Goal: Find specific page/section: Find specific page/section

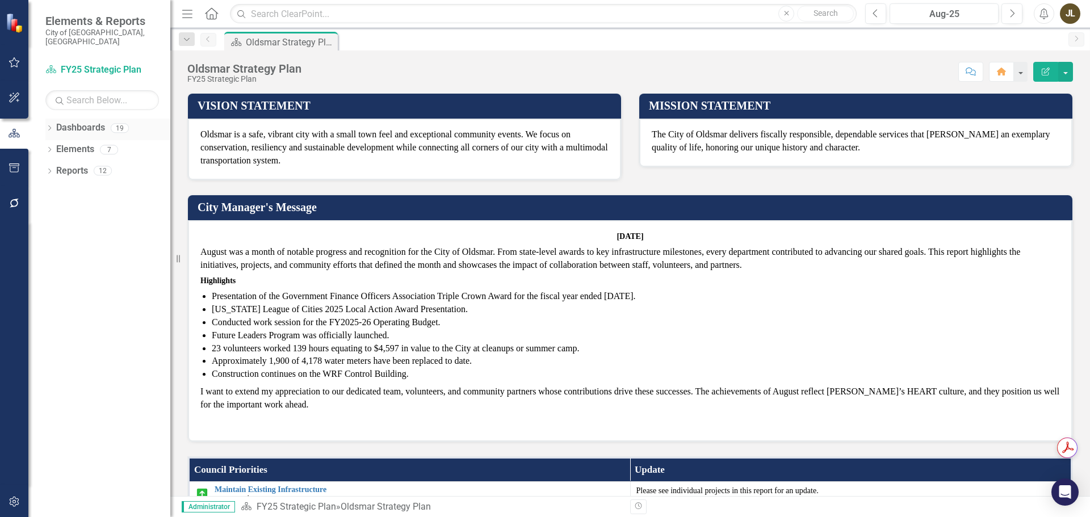
click at [49, 125] on icon at bounding box center [49, 127] width 3 height 5
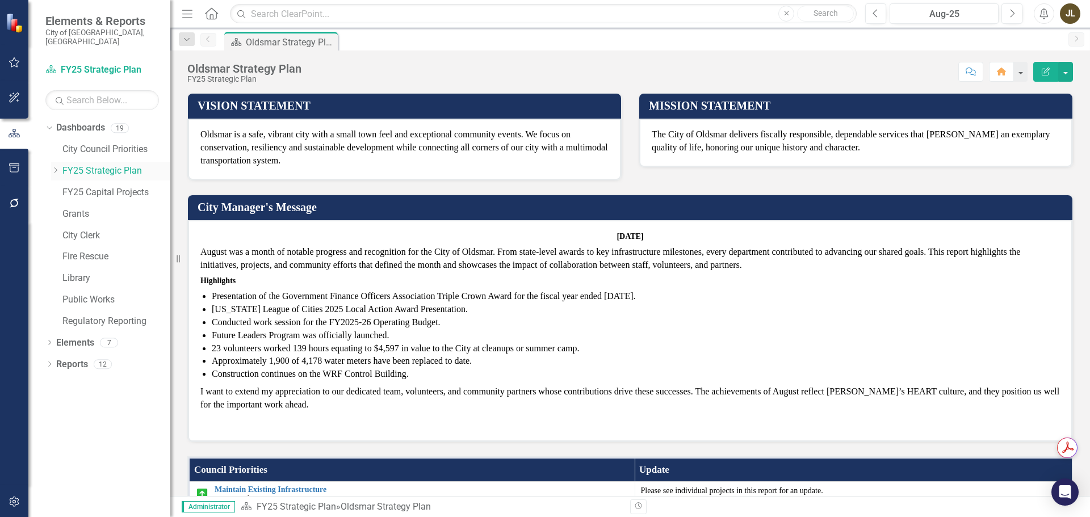
click at [58, 167] on icon "Dropdown" at bounding box center [55, 170] width 9 height 7
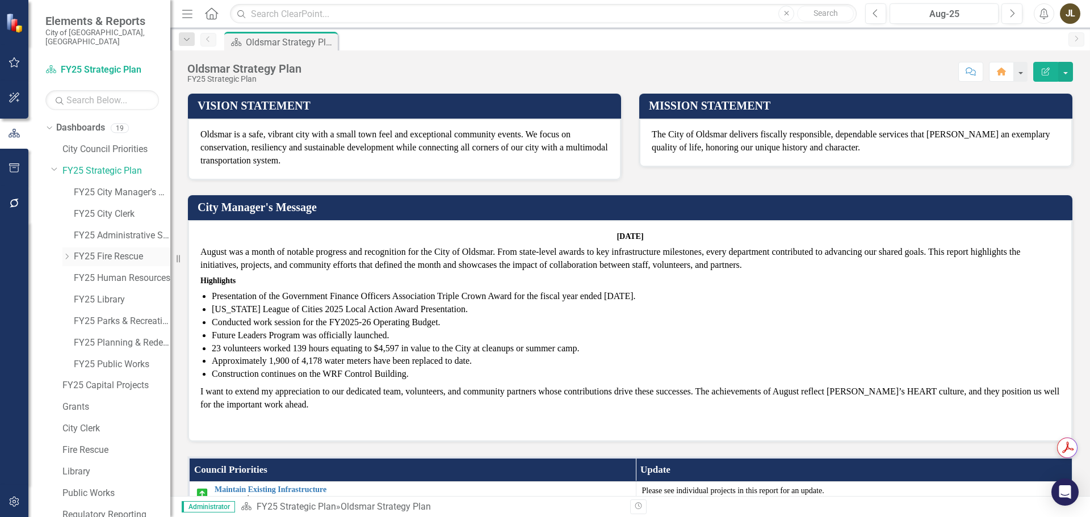
click at [111, 250] on link "FY25 Fire Rescue" at bounding box center [122, 256] width 96 height 13
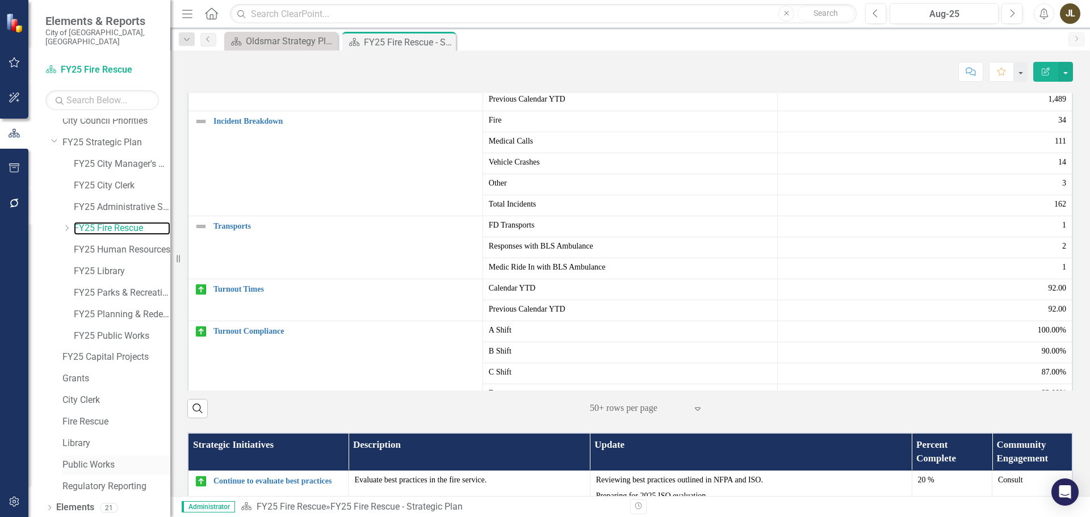
scroll to position [44, 0]
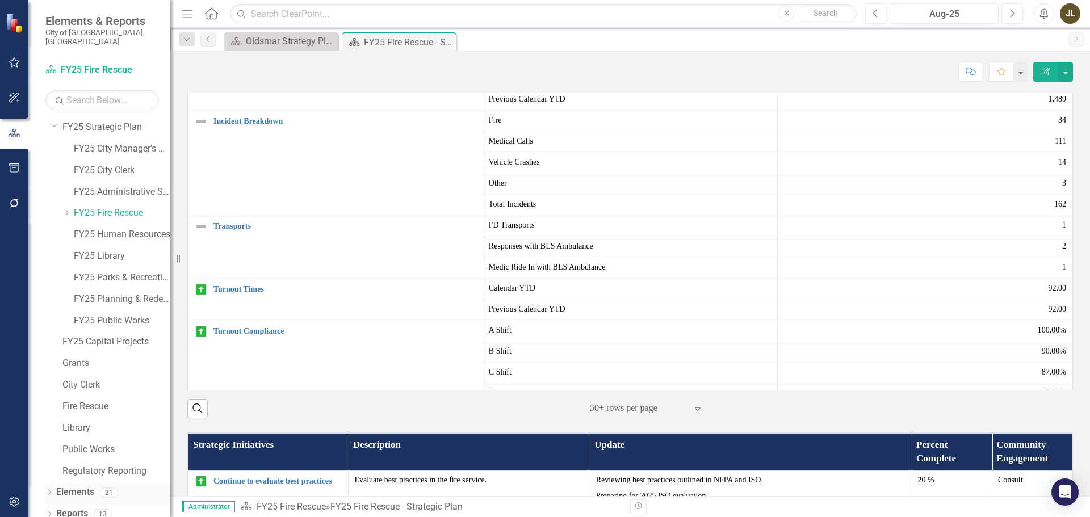
click at [52, 490] on icon "Dropdown" at bounding box center [49, 493] width 8 height 6
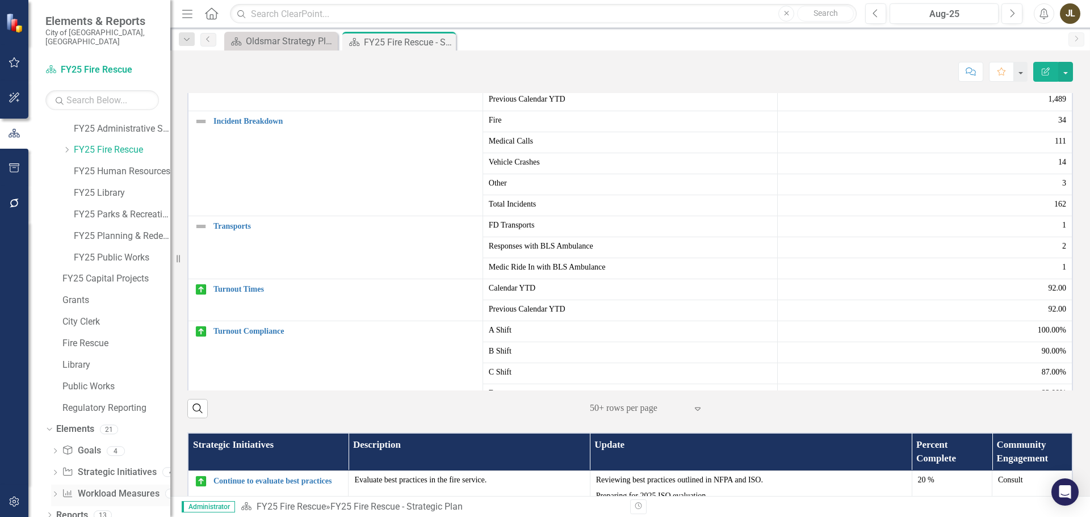
scroll to position [108, 0]
click at [102, 486] on link "Workload Measures Workload Measures" at bounding box center [110, 492] width 97 height 13
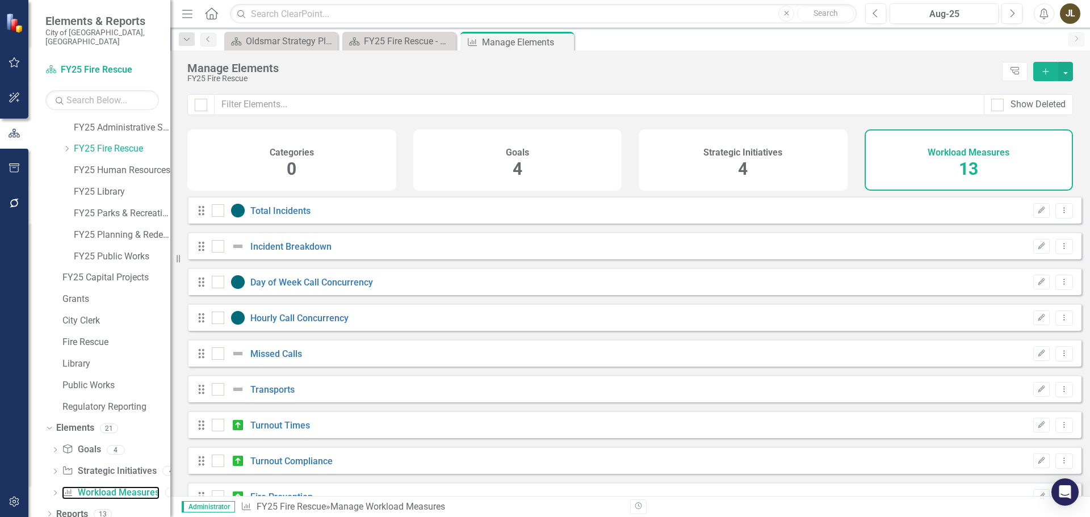
checkbox input "false"
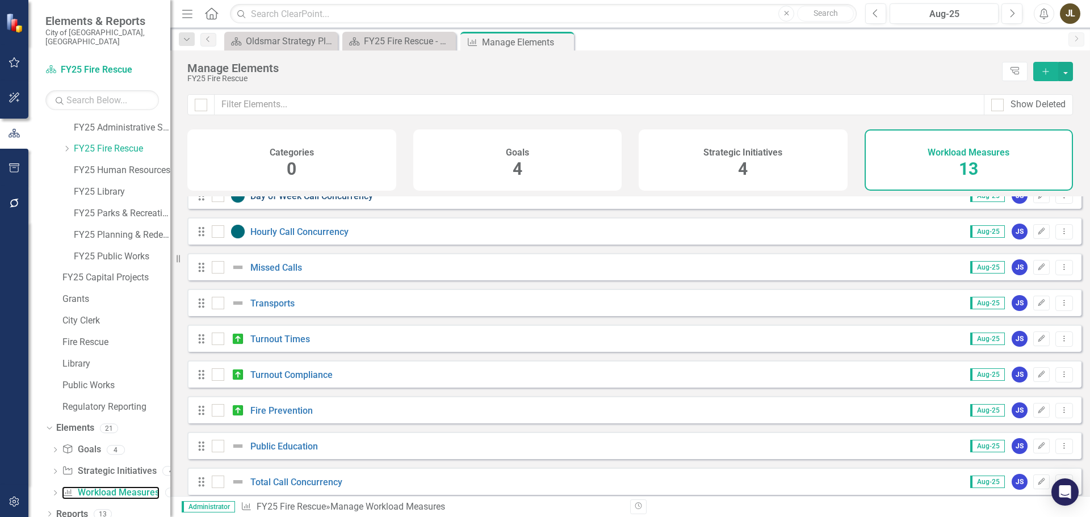
scroll to position [114, 0]
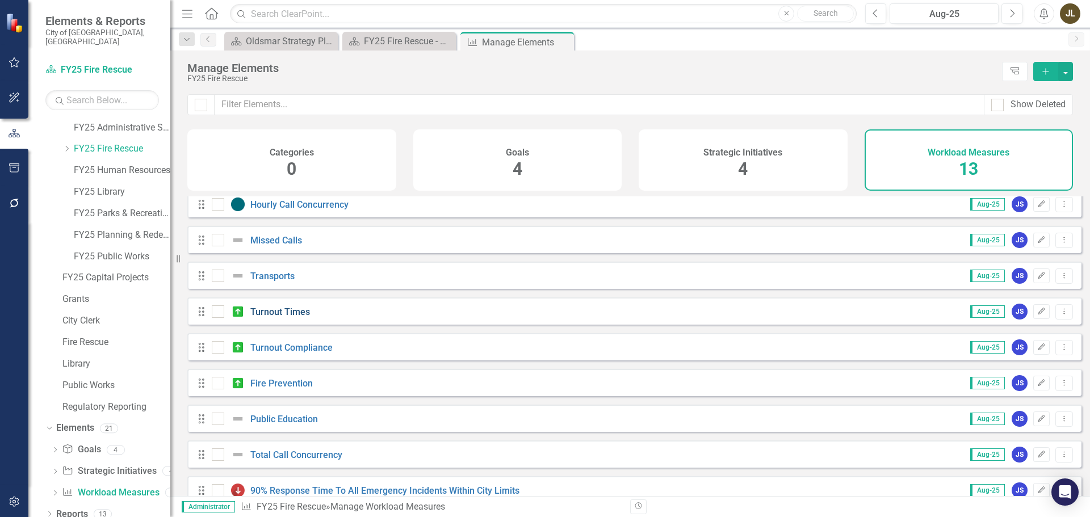
click at [299, 317] on link "Turnout Times" at bounding box center [280, 311] width 60 height 11
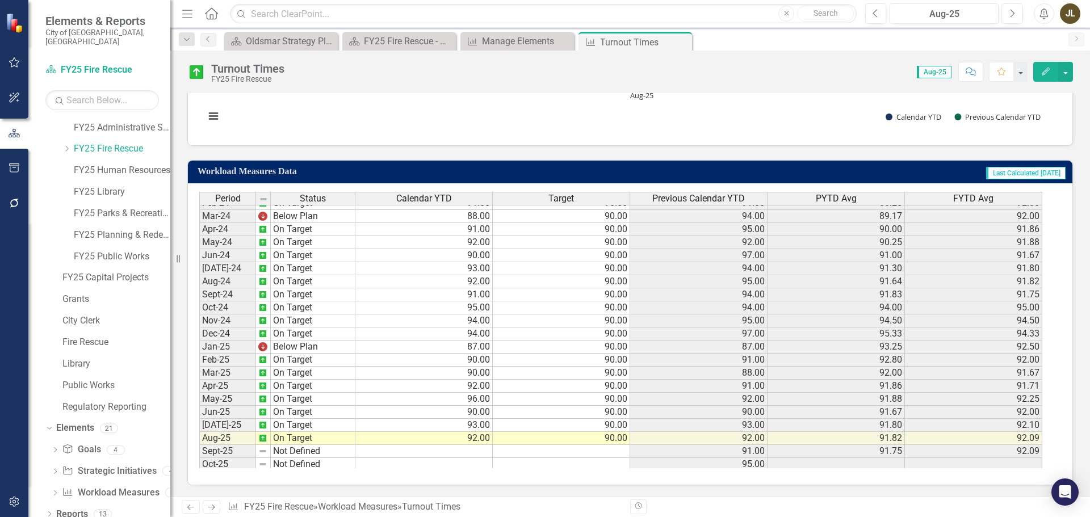
scroll to position [378, 0]
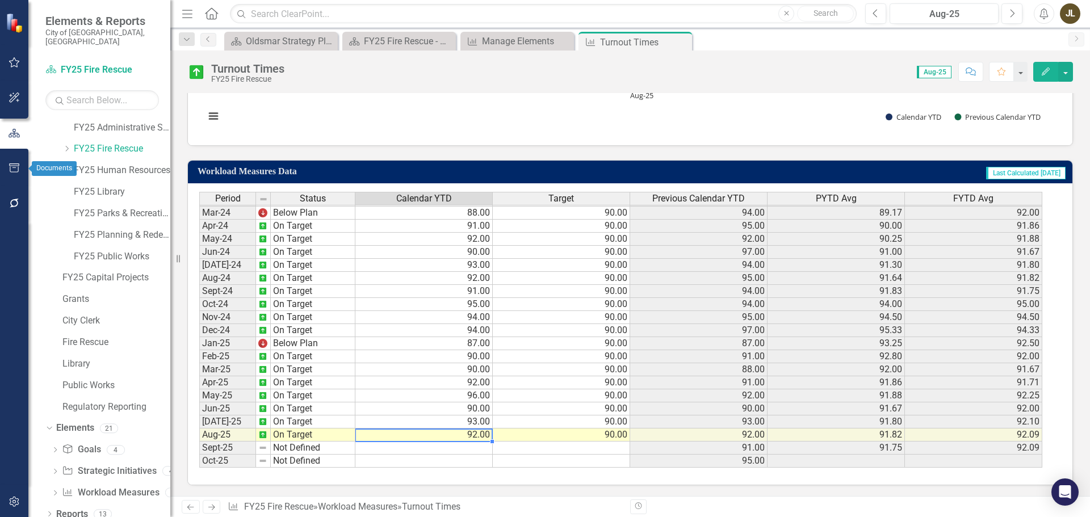
click at [17, 167] on icon "button" at bounding box center [15, 167] width 12 height 9
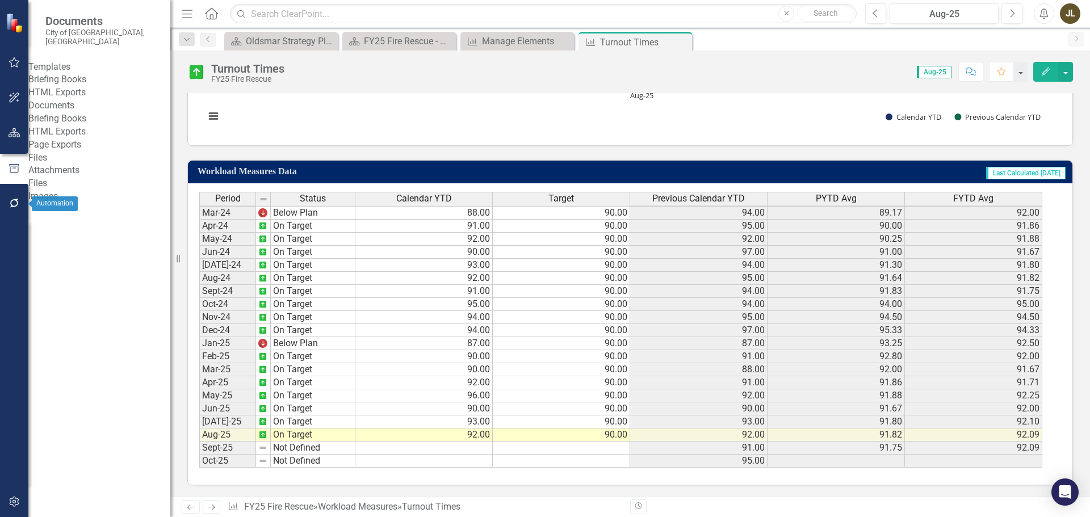
click at [11, 200] on icon "button" at bounding box center [15, 203] width 12 height 9
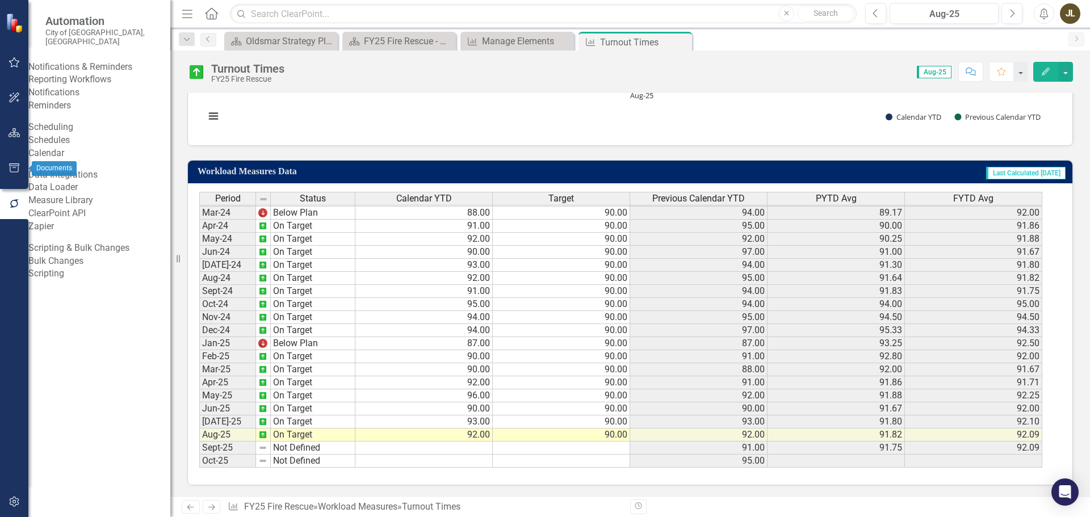
click at [9, 165] on icon "button" at bounding box center [14, 167] width 10 height 9
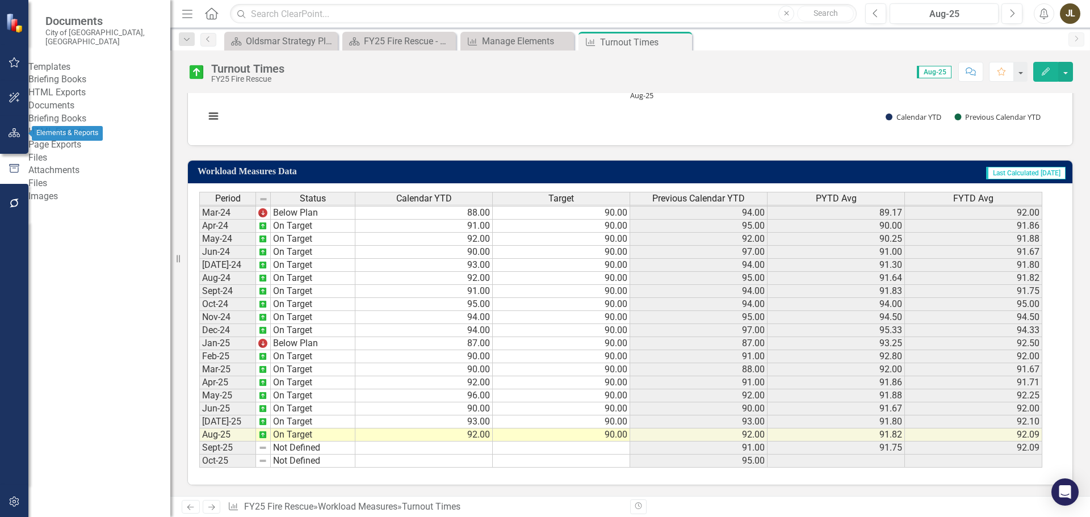
click at [21, 137] on button "button" at bounding box center [15, 133] width 26 height 24
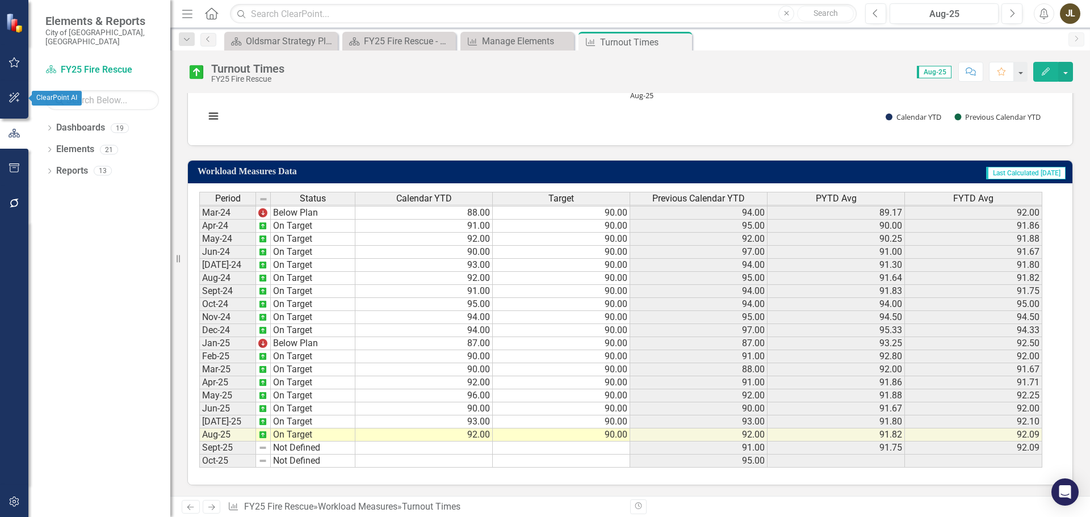
click at [17, 96] on icon "button" at bounding box center [14, 98] width 10 height 10
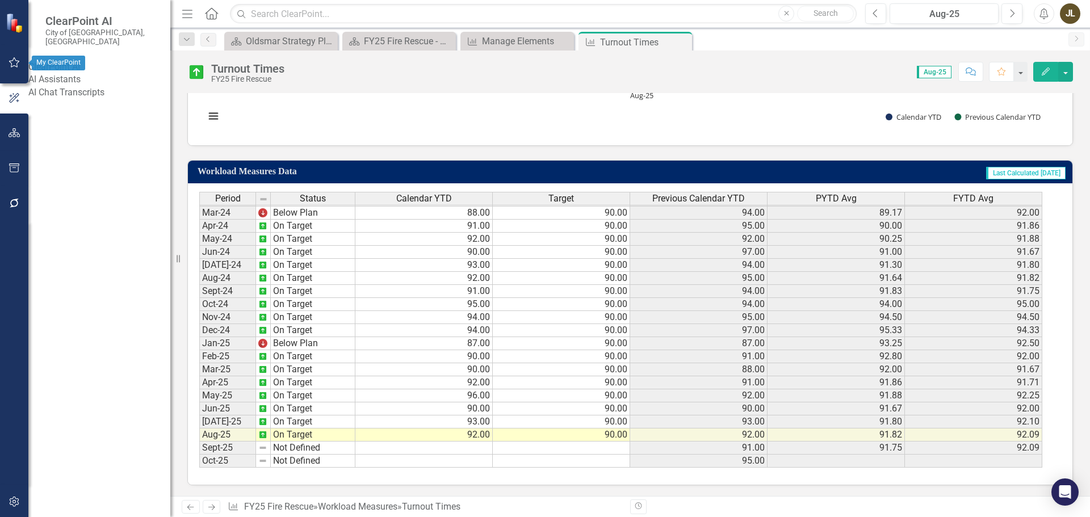
click at [18, 62] on icon "button" at bounding box center [14, 62] width 11 height 10
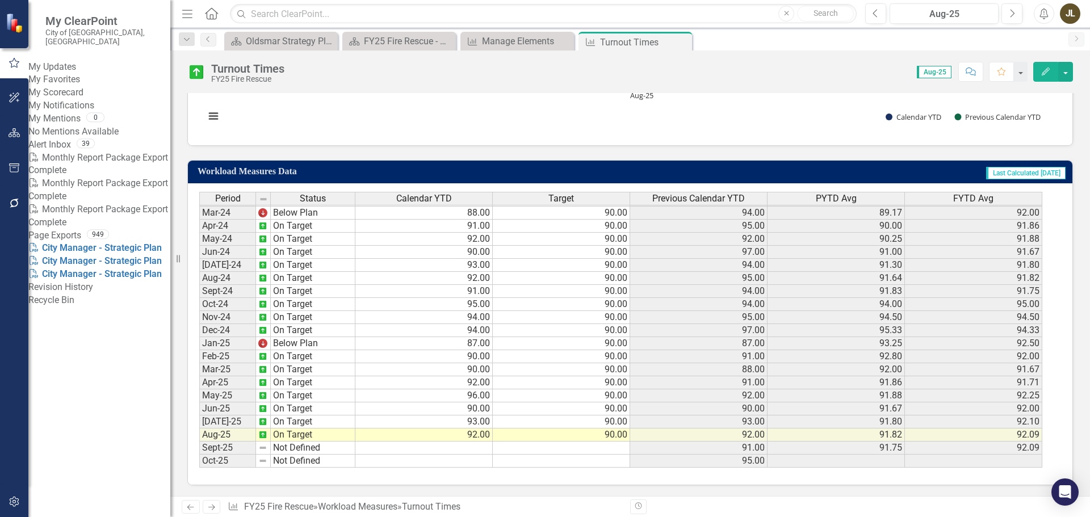
click at [78, 294] on link "Revision History" at bounding box center [99, 287] width 142 height 13
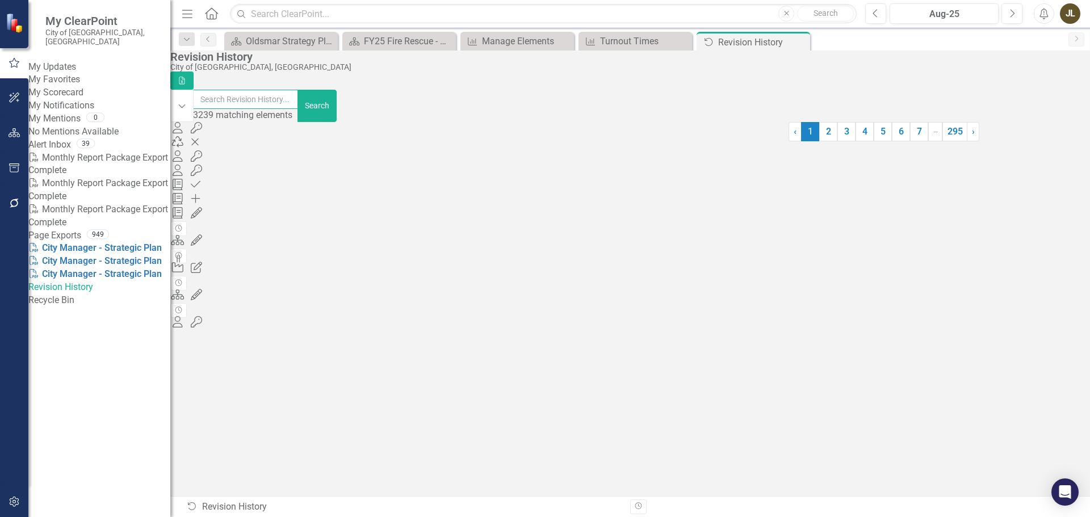
click at [299, 105] on input "text" at bounding box center [246, 99] width 106 height 19
type input "turnout time"
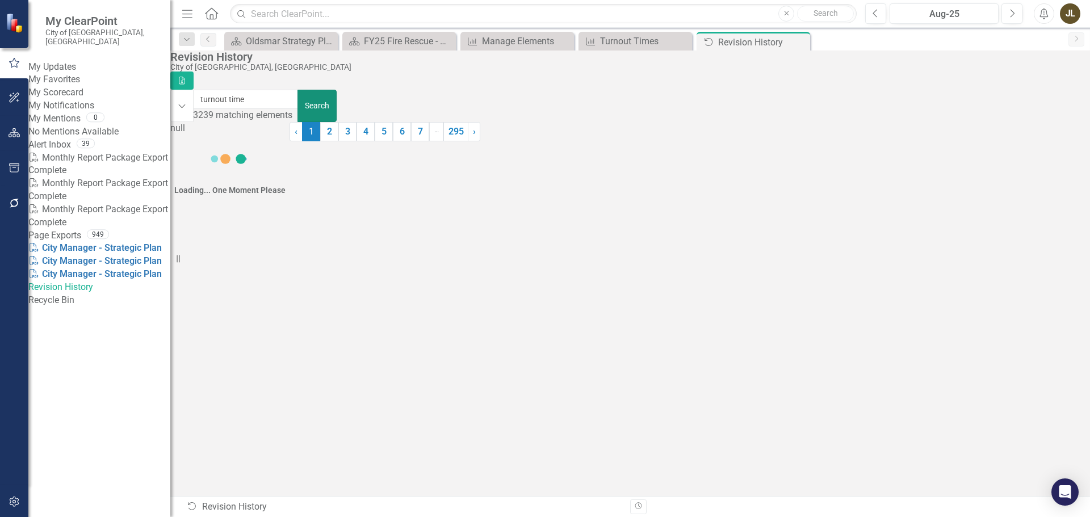
click at [337, 96] on button "Search" at bounding box center [316, 106] width 39 height 32
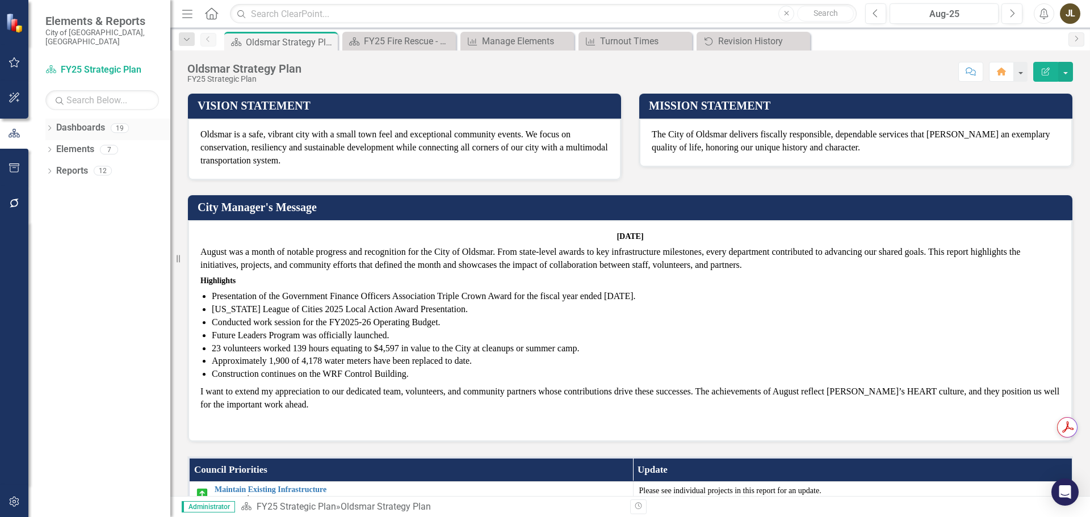
click at [48, 126] on icon "Dropdown" at bounding box center [49, 129] width 8 height 6
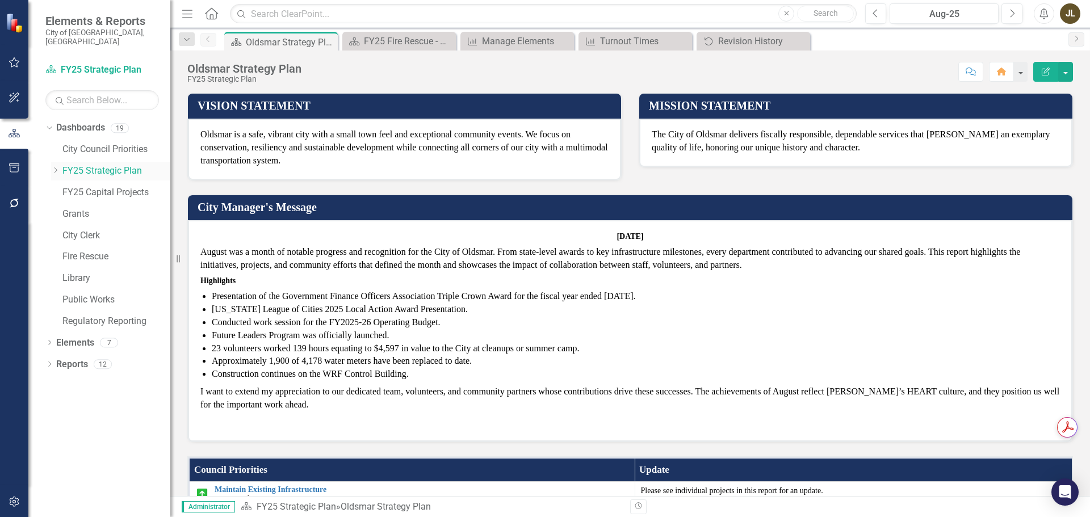
click at [56, 167] on icon "Dropdown" at bounding box center [55, 170] width 9 height 7
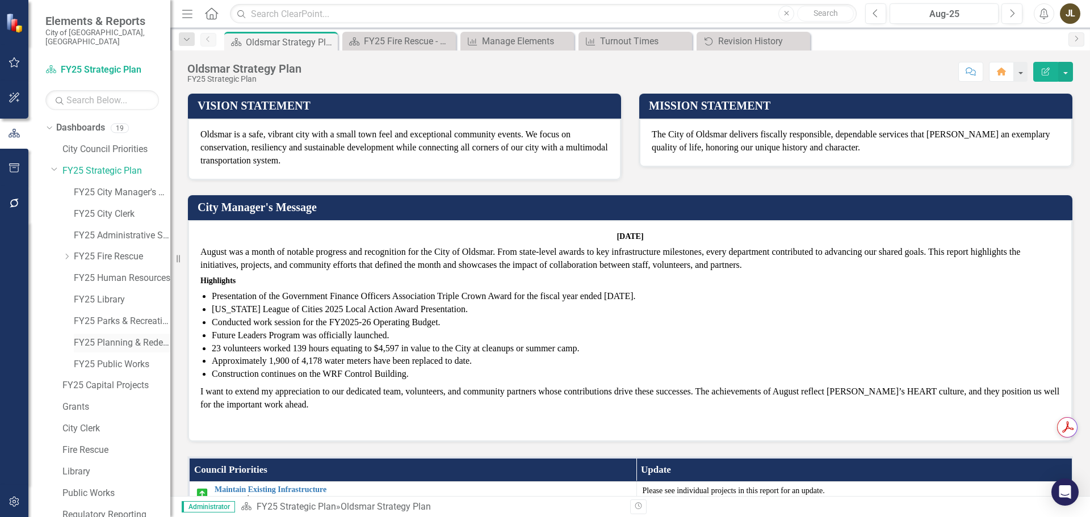
click at [116, 337] on link "FY25 Planning & Redevelopment" at bounding box center [122, 343] width 96 height 13
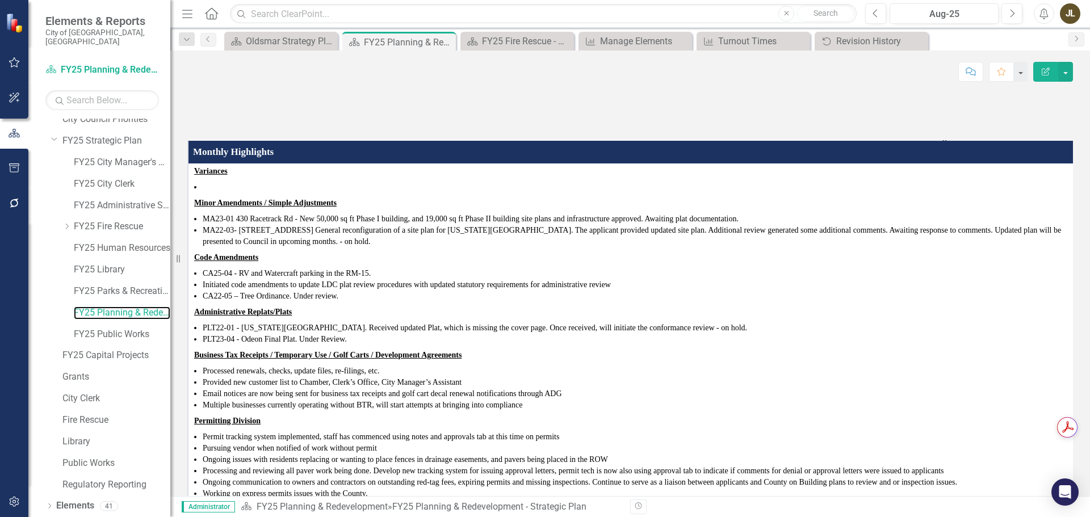
scroll to position [44, 0]
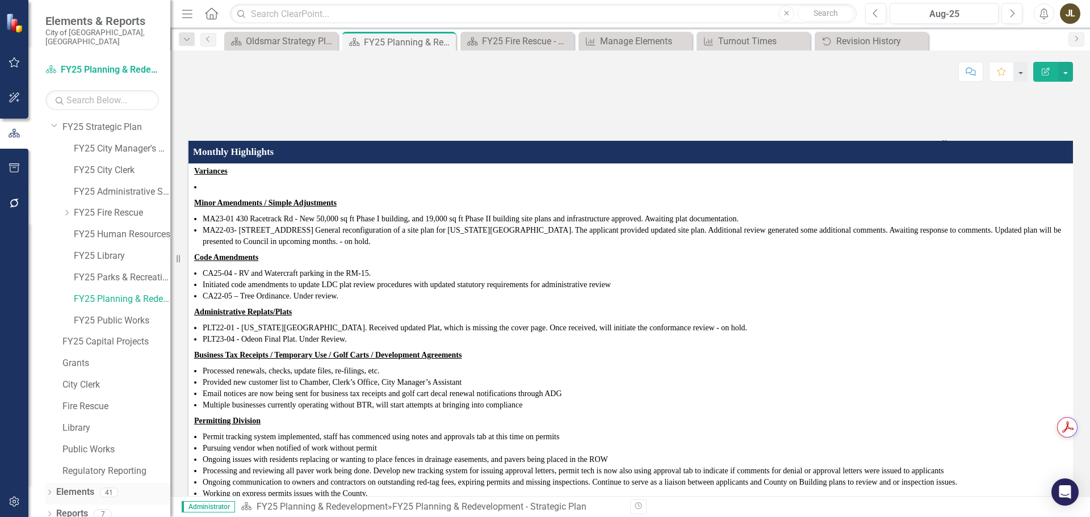
click at [51, 490] on icon at bounding box center [49, 492] width 3 height 5
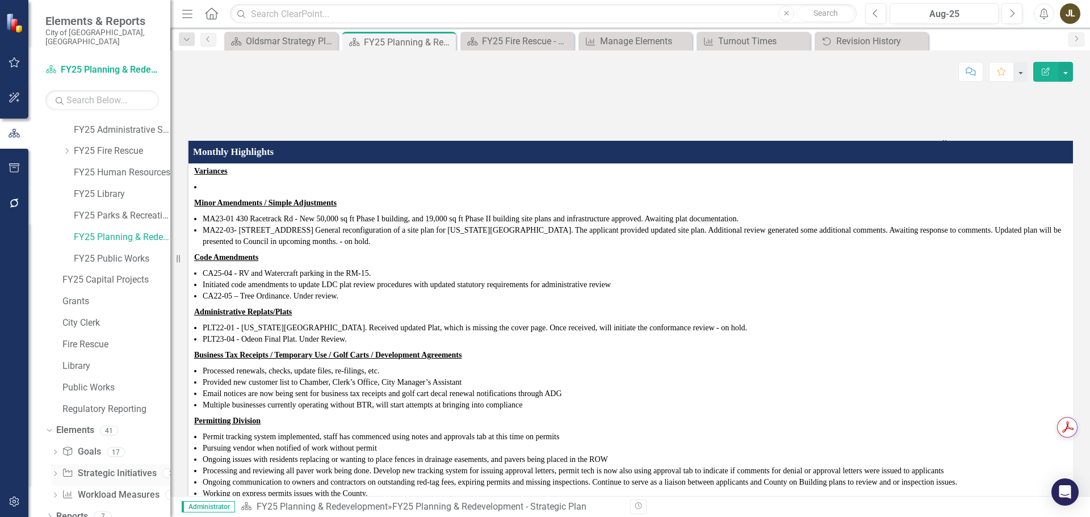
scroll to position [108, 0]
click at [93, 486] on link "Workload Measures Workload Measures" at bounding box center [110, 492] width 97 height 13
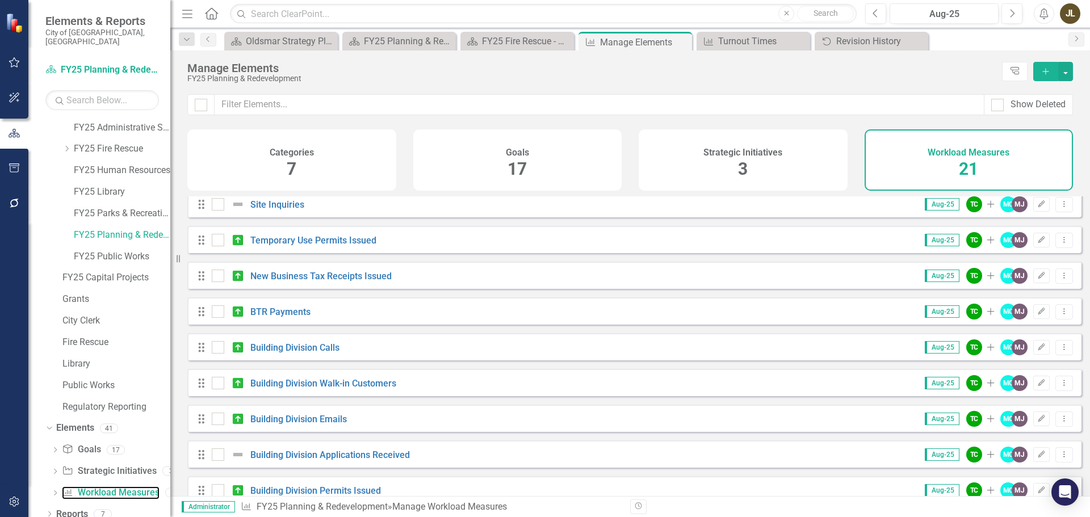
scroll to position [170, 0]
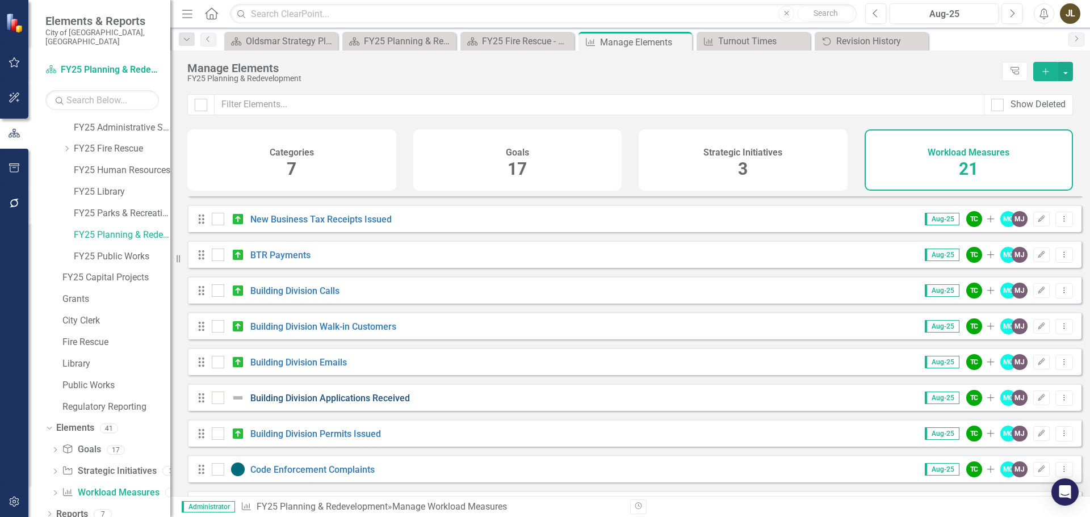
click at [382, 403] on link "Building Division Applications Received" at bounding box center [329, 398] width 159 height 11
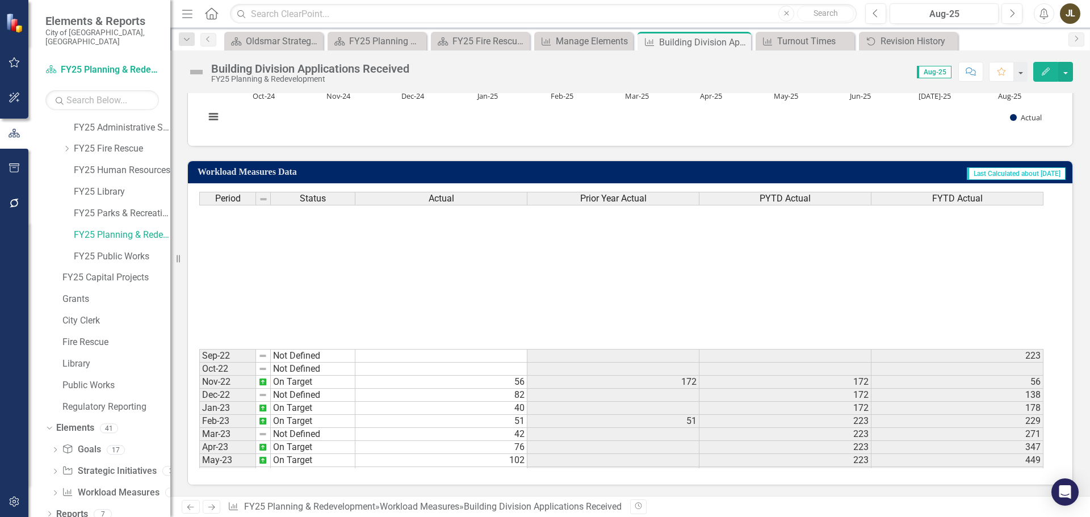
scroll to position [378, 0]
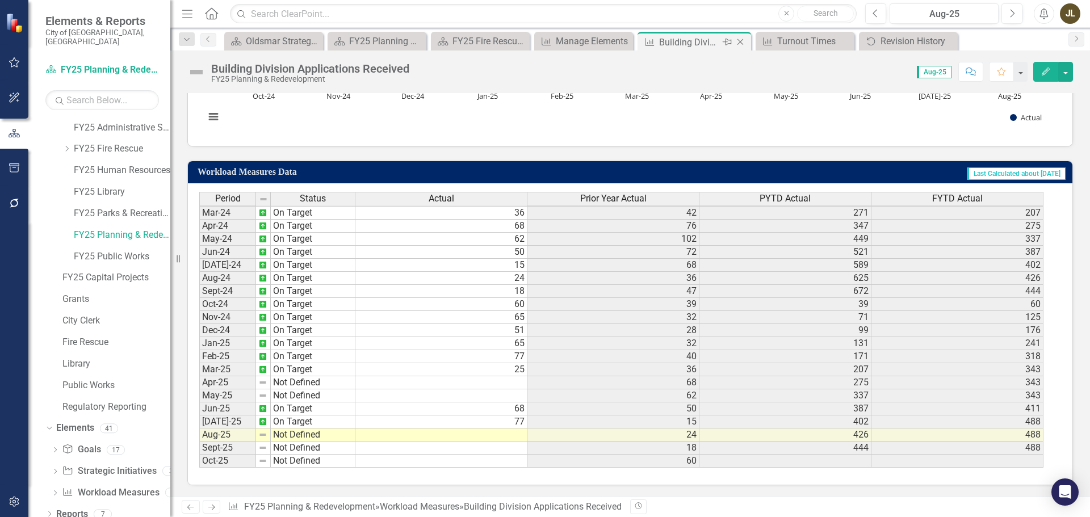
click at [742, 42] on icon "Close" at bounding box center [739, 41] width 11 height 9
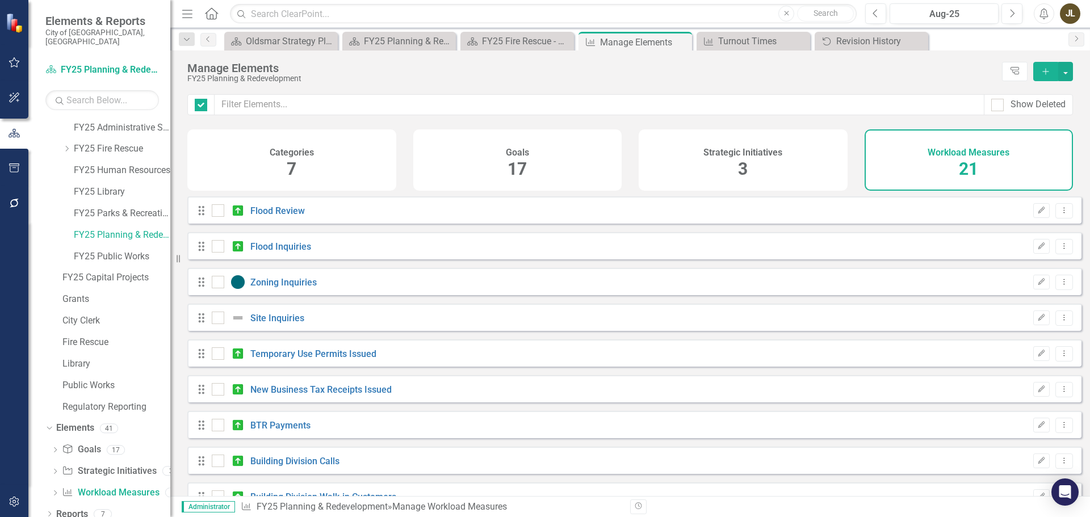
checkbox input "false"
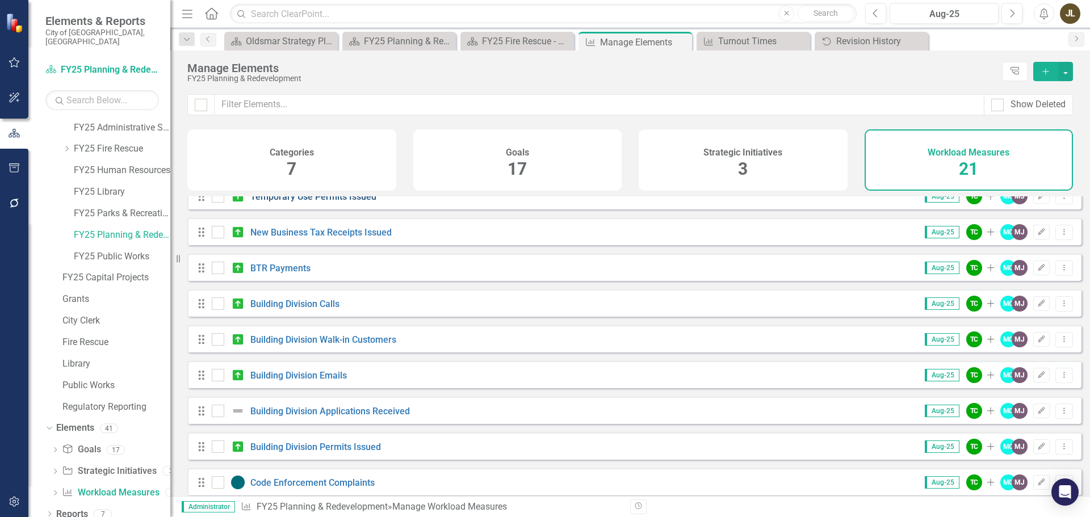
scroll to position [170, 0]
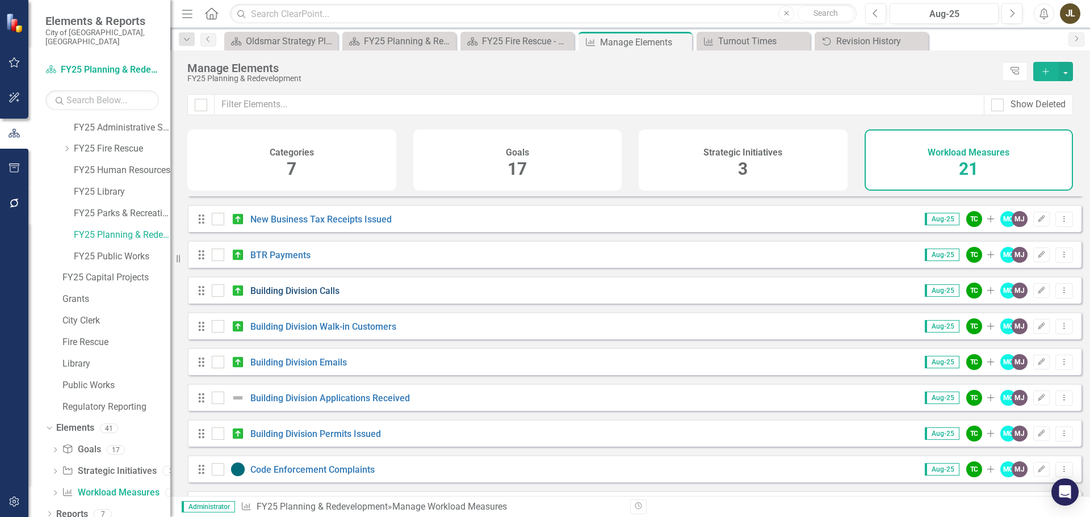
click at [316, 297] on div "Building Division Calls" at bounding box center [277, 291] width 131 height 14
click at [317, 296] on link "Building Division Calls" at bounding box center [294, 290] width 89 height 11
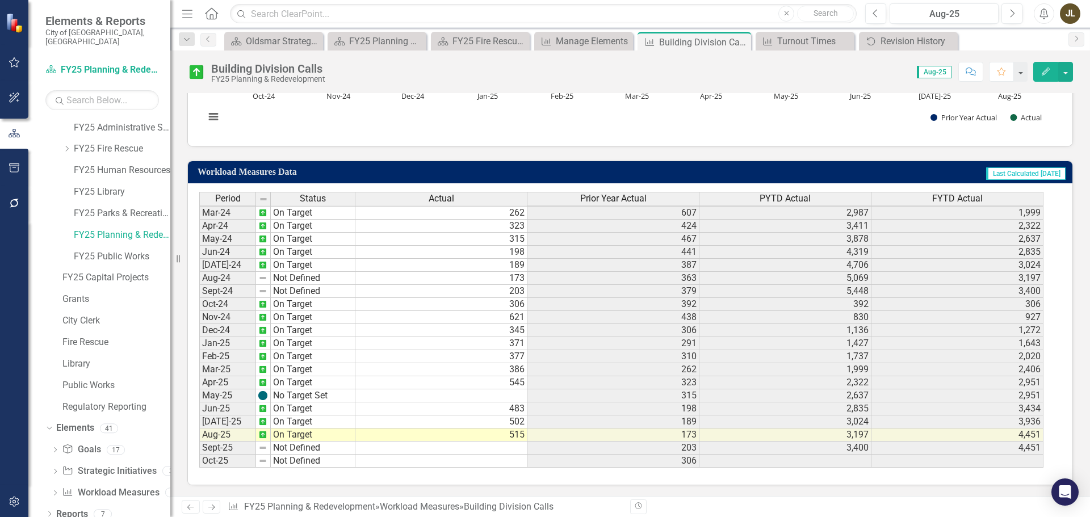
scroll to position [330, 0]
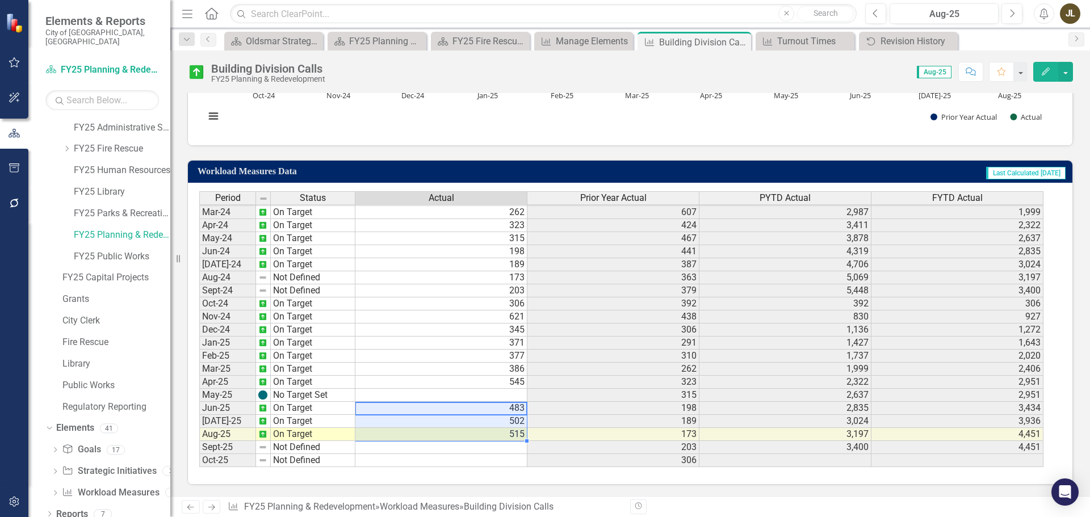
drag, startPoint x: 498, startPoint y: 406, endPoint x: 499, endPoint y: 433, distance: 26.7
click at [499, 433] on tbody "Feb-23 No Target Set 467 531 2,928 2,380 Mar-23 On Target 607 766 3,694 2,987 A…" at bounding box center [621, 251] width 844 height 431
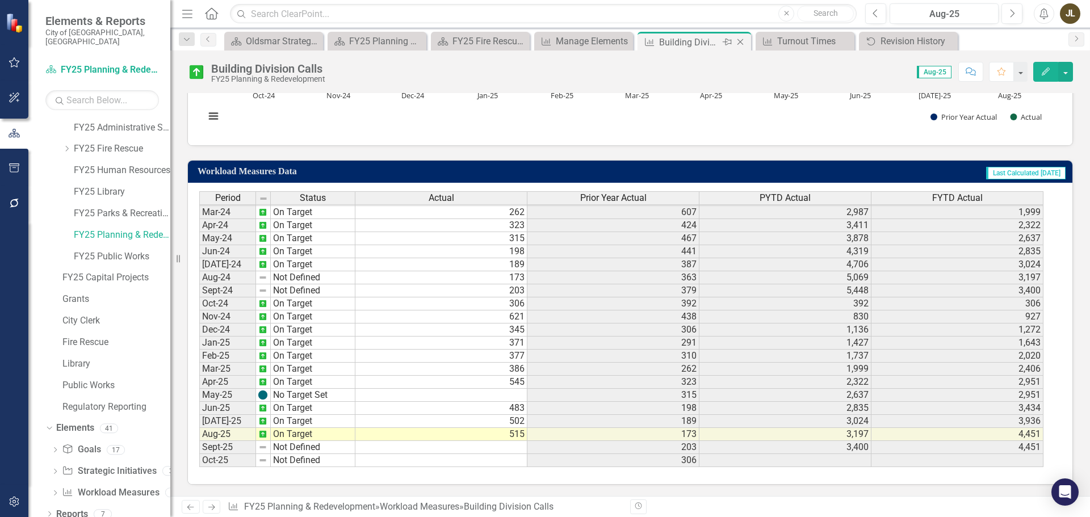
click at [742, 42] on icon "Close" at bounding box center [739, 41] width 11 height 9
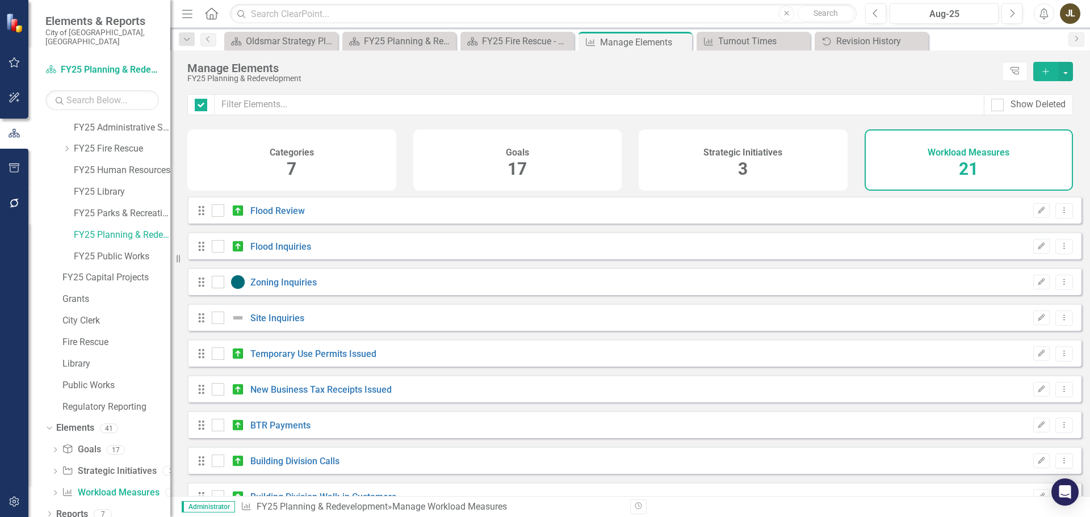
checkbox input "false"
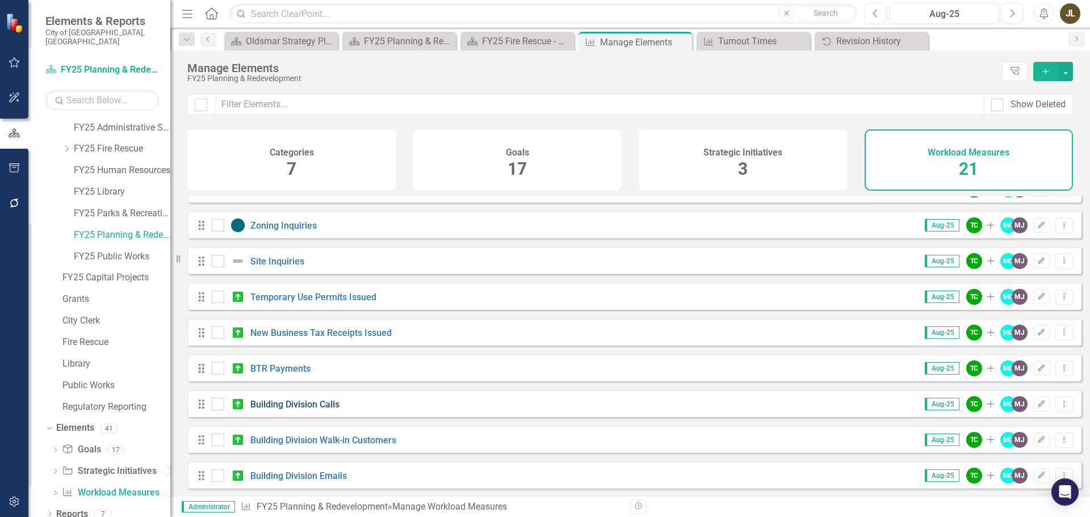
scroll to position [114, 0]
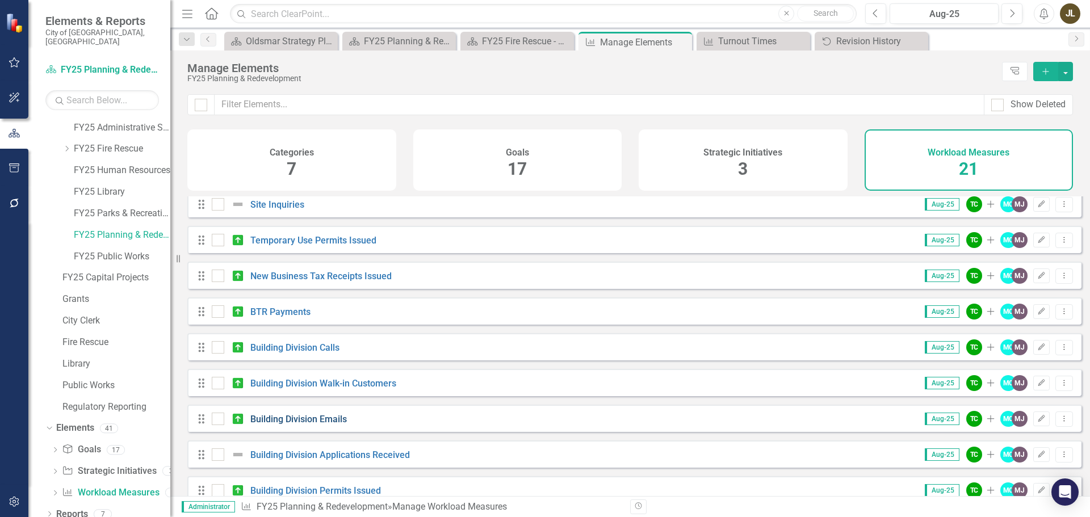
click at [304, 423] on link "Building Division Emails" at bounding box center [298, 419] width 96 height 11
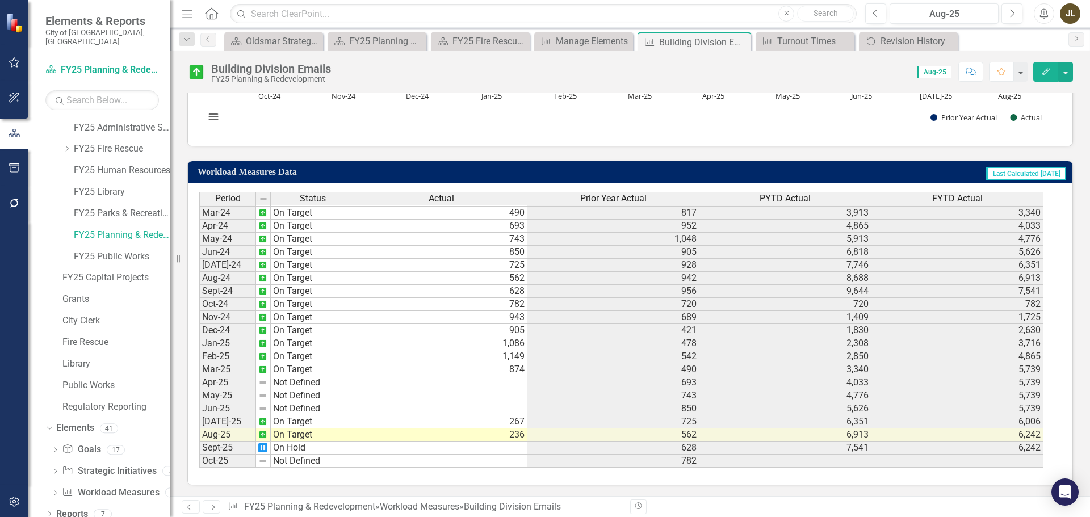
scroll to position [330, 0]
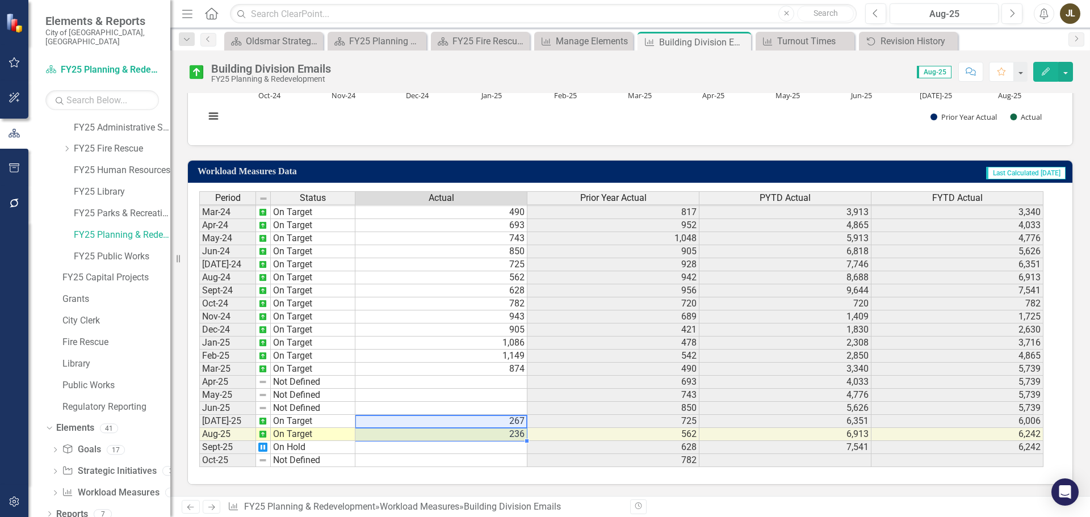
drag, startPoint x: 498, startPoint y: 422, endPoint x: 499, endPoint y: 430, distance: 8.6
click at [499, 430] on tbody "Feb-23 No Target Set 635 261 1,547 3,096 Mar-23 Not Defined 817 847 2,394 3,913…" at bounding box center [621, 251] width 844 height 431
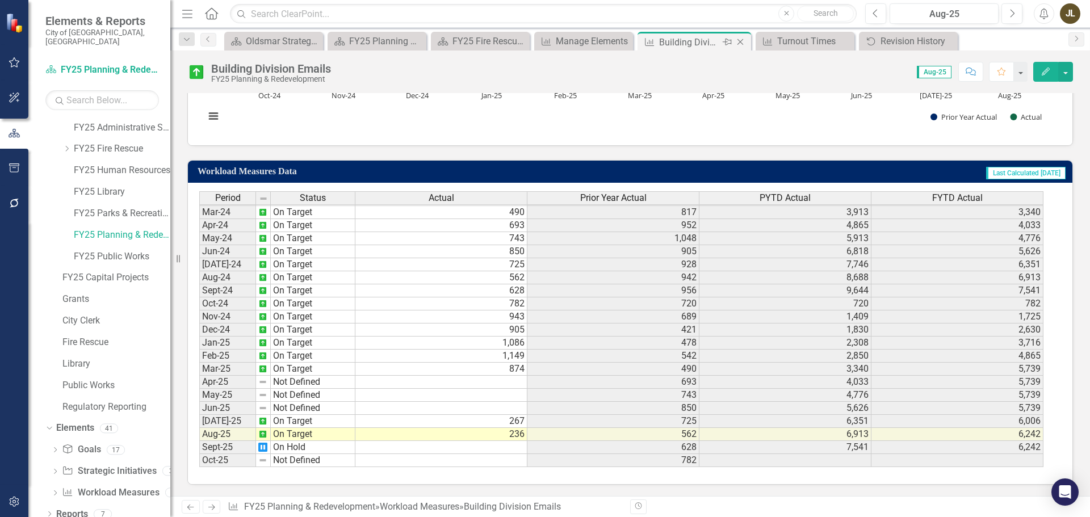
click at [743, 41] on icon "Close" at bounding box center [739, 41] width 11 height 9
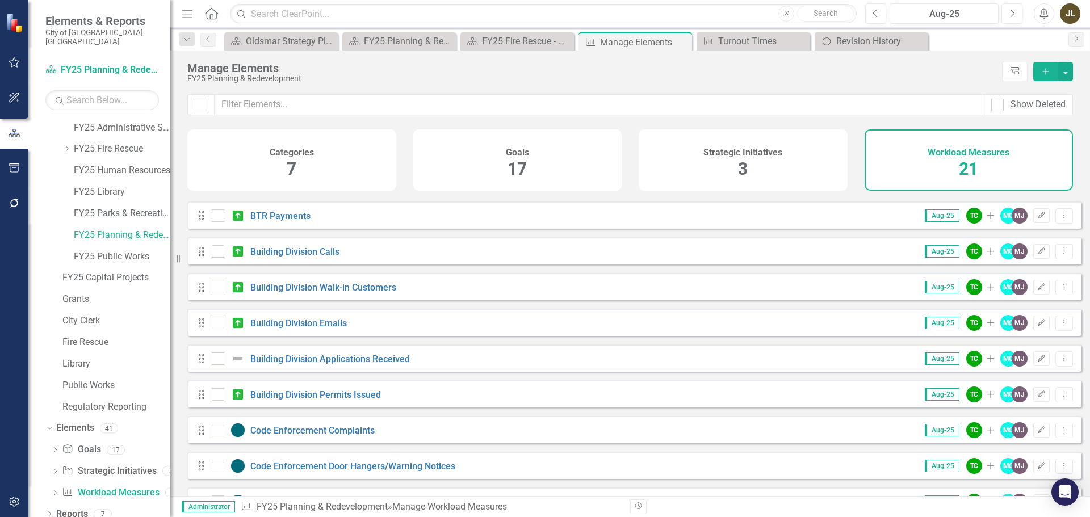
scroll to position [227, 0]
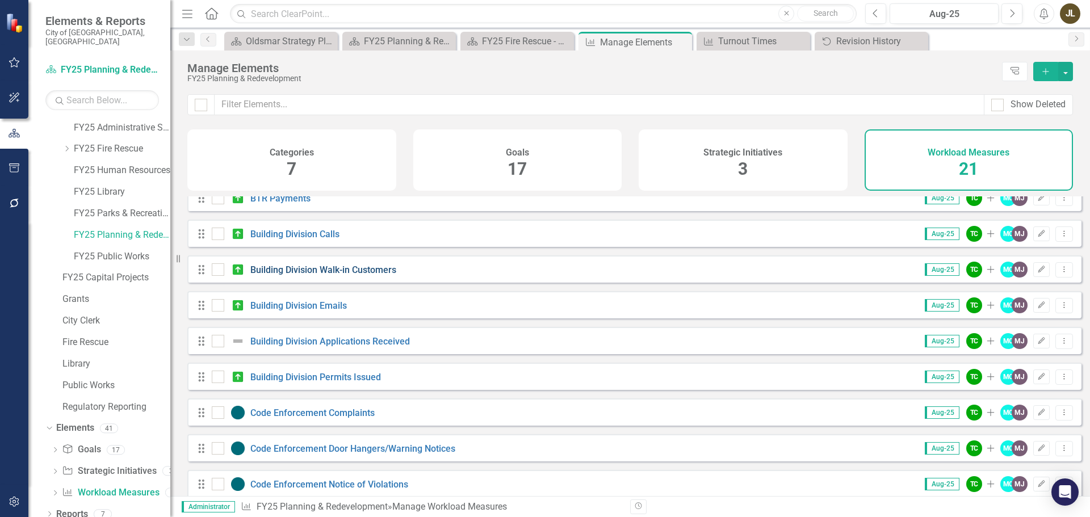
click at [393, 275] on link "Building Division Walk-in Customers" at bounding box center [323, 269] width 146 height 11
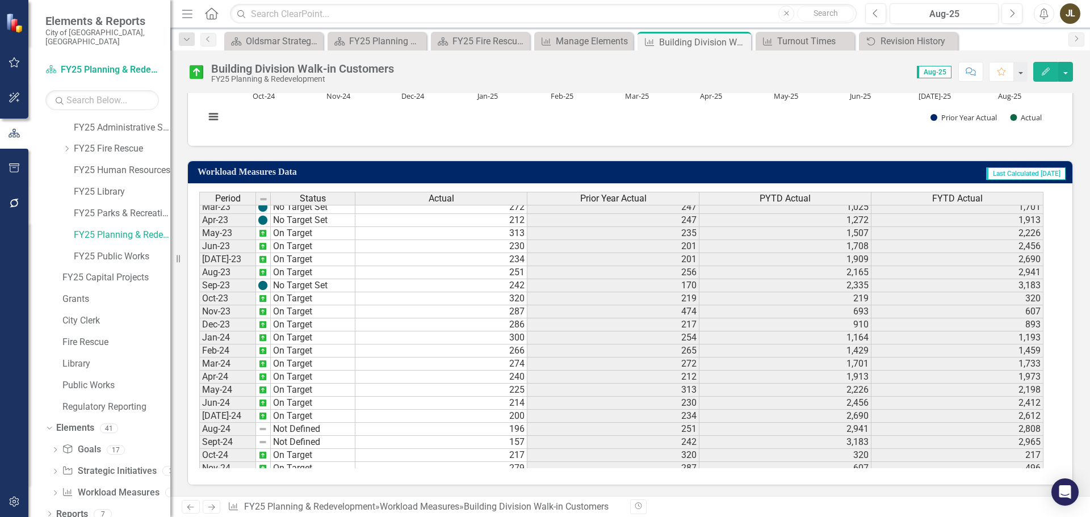
scroll to position [378, 0]
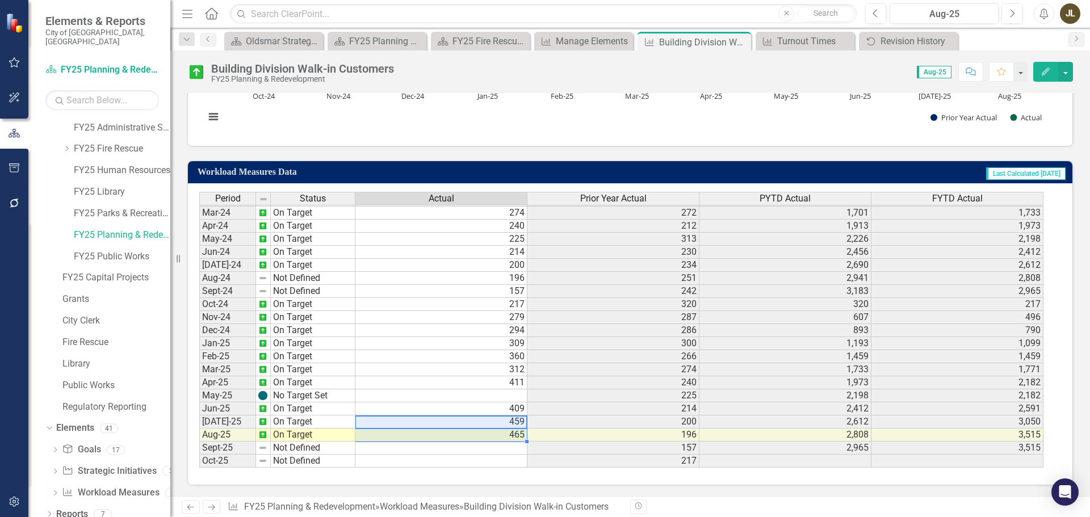
drag, startPoint x: 481, startPoint y: 422, endPoint x: 483, endPoint y: 434, distance: 12.6
click at [494, 318] on td "279" at bounding box center [441, 317] width 172 height 13
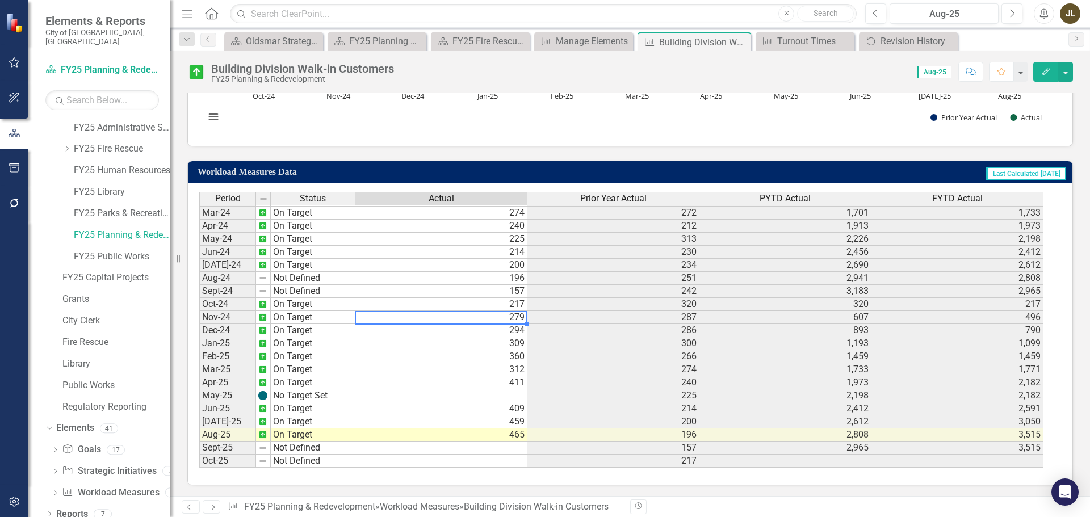
click at [199, 338] on div "Period Status Actual Prior Year Actual PYTD Actual FYTD Actual Feb-23 No Target…" at bounding box center [199, 245] width 0 height 445
click at [494, 331] on td "294" at bounding box center [441, 330] width 172 height 13
click at [744, 42] on icon "Close" at bounding box center [739, 41] width 11 height 9
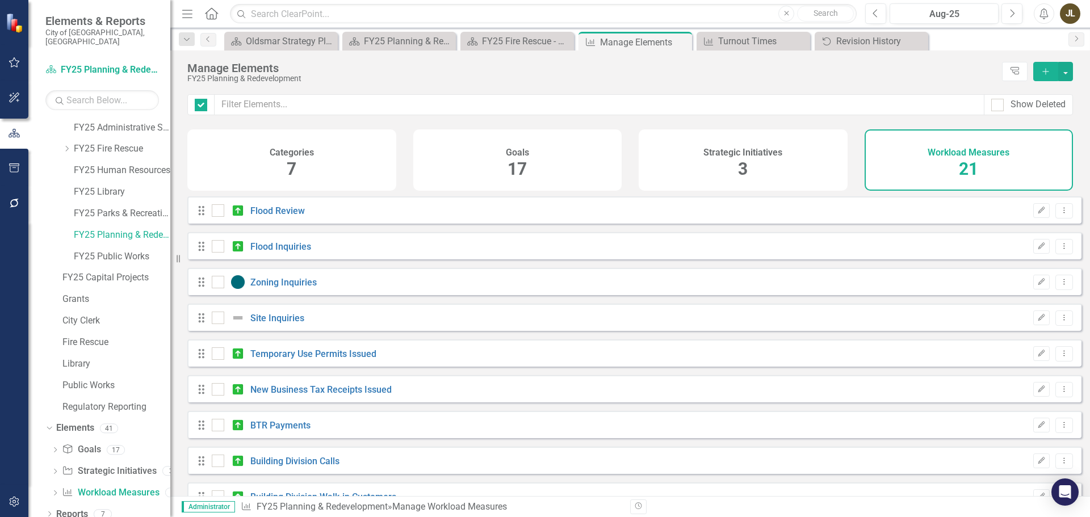
checkbox input "false"
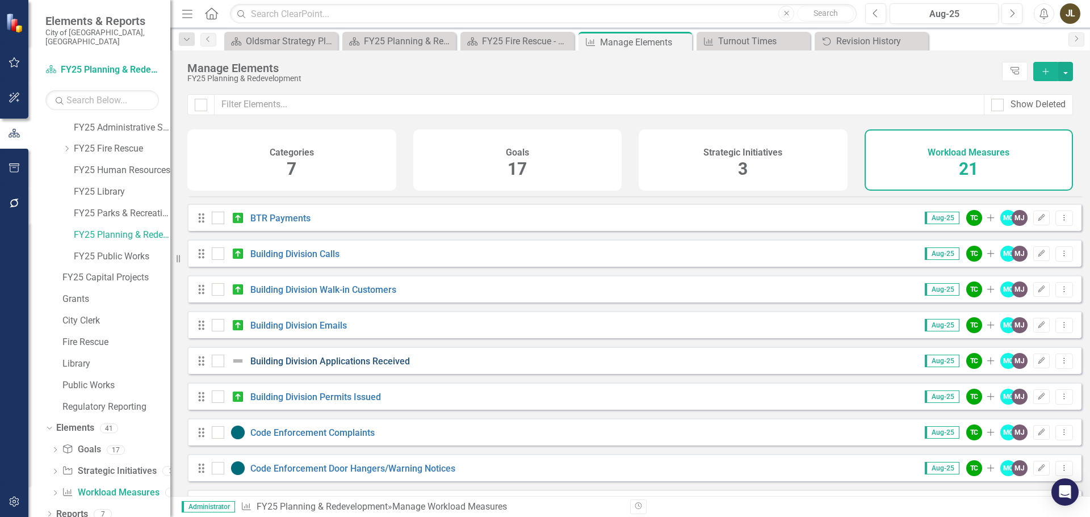
scroll to position [227, 0]
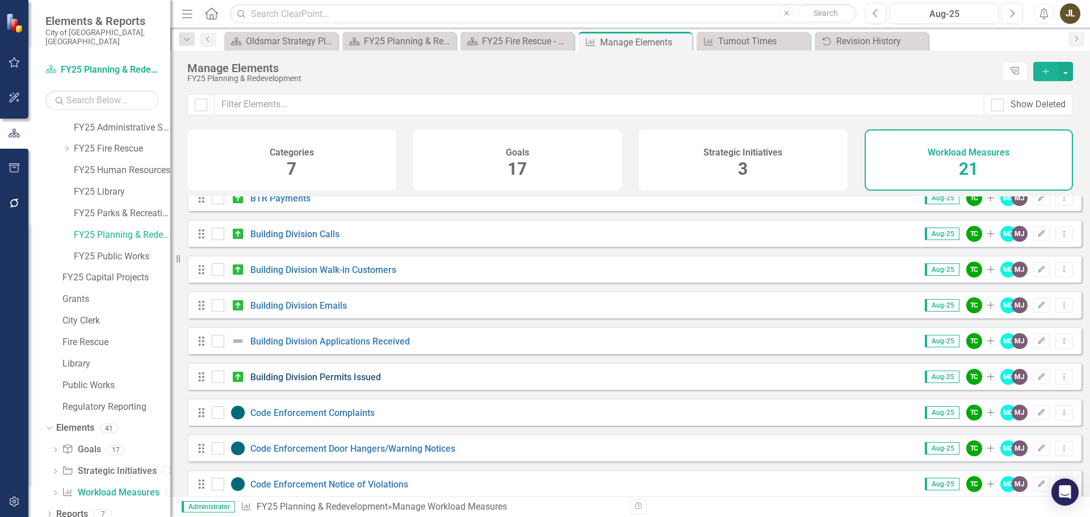
click at [348, 383] on link "Building Division Permits Issued" at bounding box center [315, 377] width 131 height 11
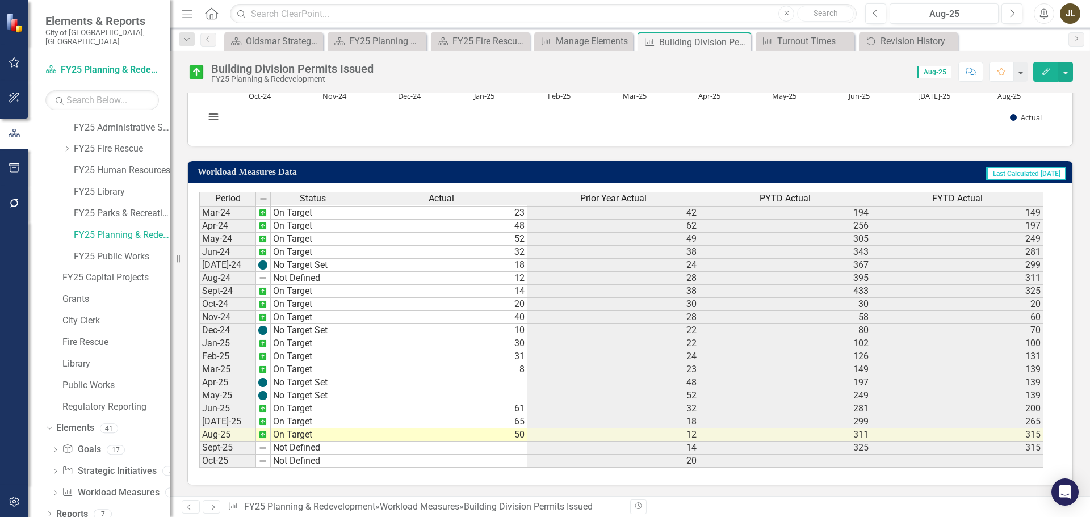
scroll to position [330, 0]
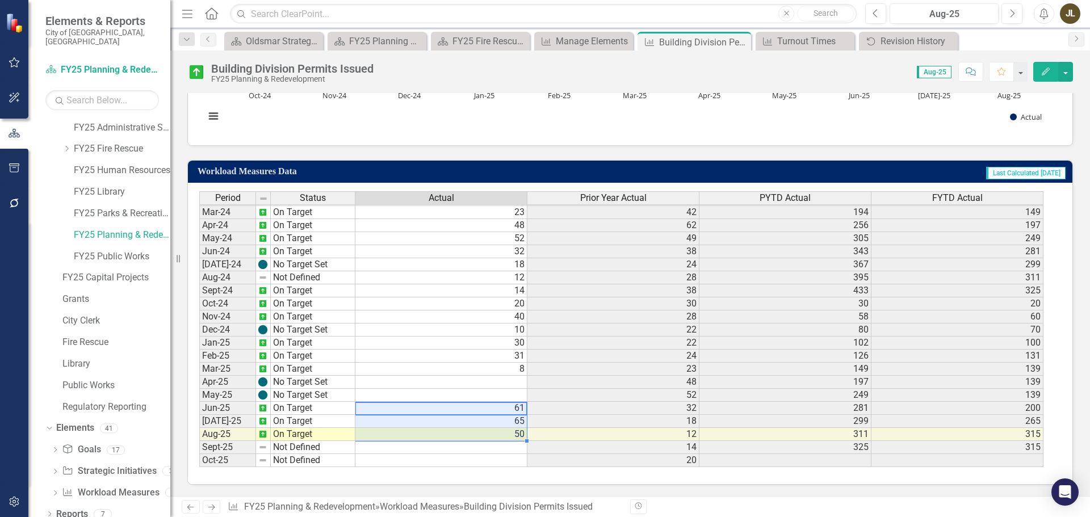
drag, startPoint x: 503, startPoint y: 405, endPoint x: 505, endPoint y: 429, distance: 23.9
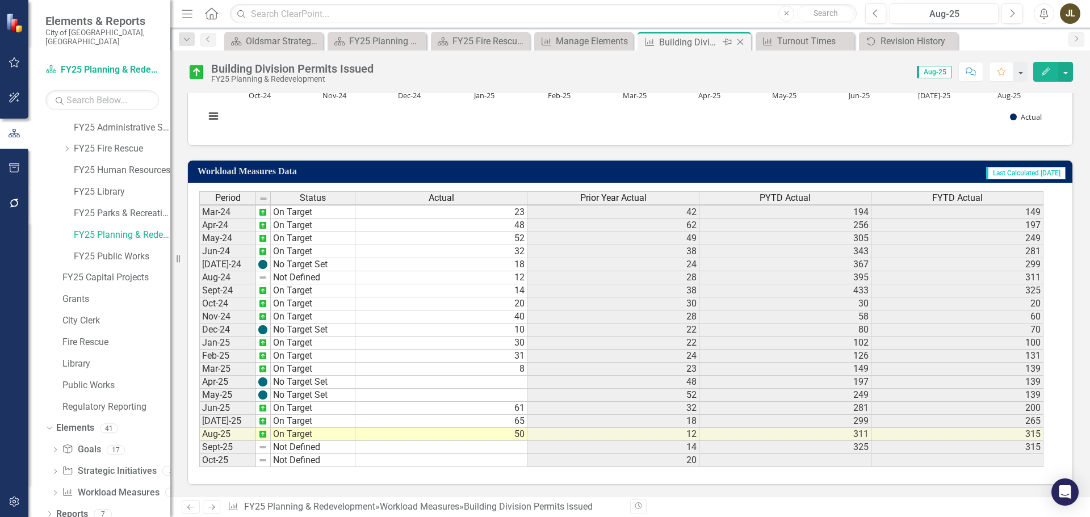
click at [745, 43] on icon "Close" at bounding box center [739, 41] width 11 height 9
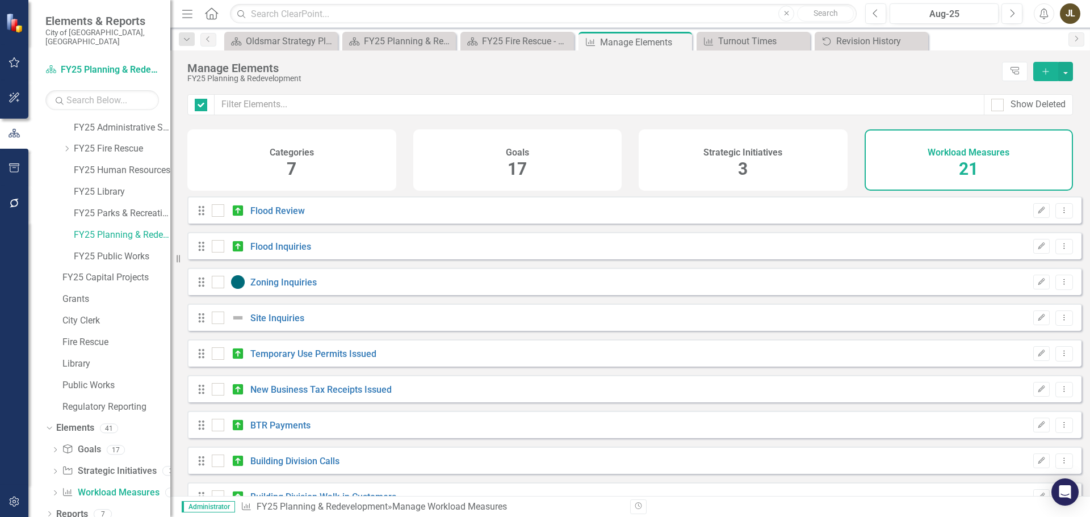
checkbox input "false"
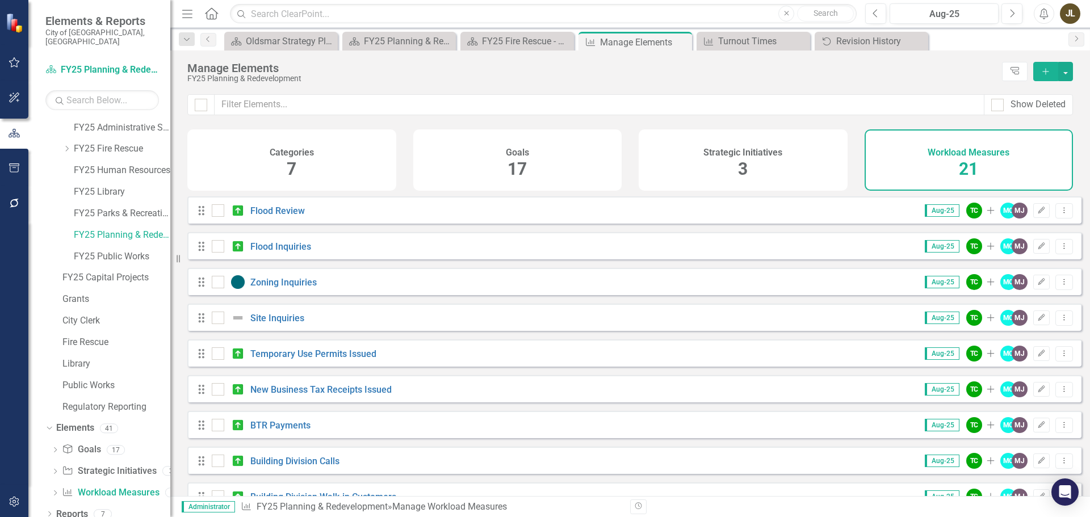
click at [289, 317] on div "Drag Site Inquiries Aug-25 TC Add MC MJ Edit Dropdown Menu" at bounding box center [634, 317] width 894 height 27
click at [289, 324] on link "Site Inquiries" at bounding box center [277, 318] width 54 height 11
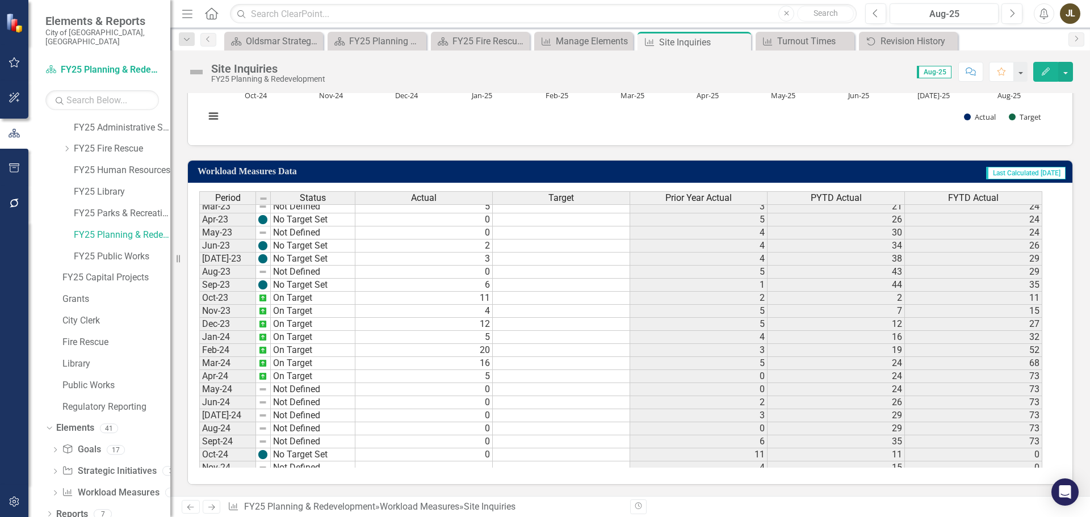
scroll to position [378, 0]
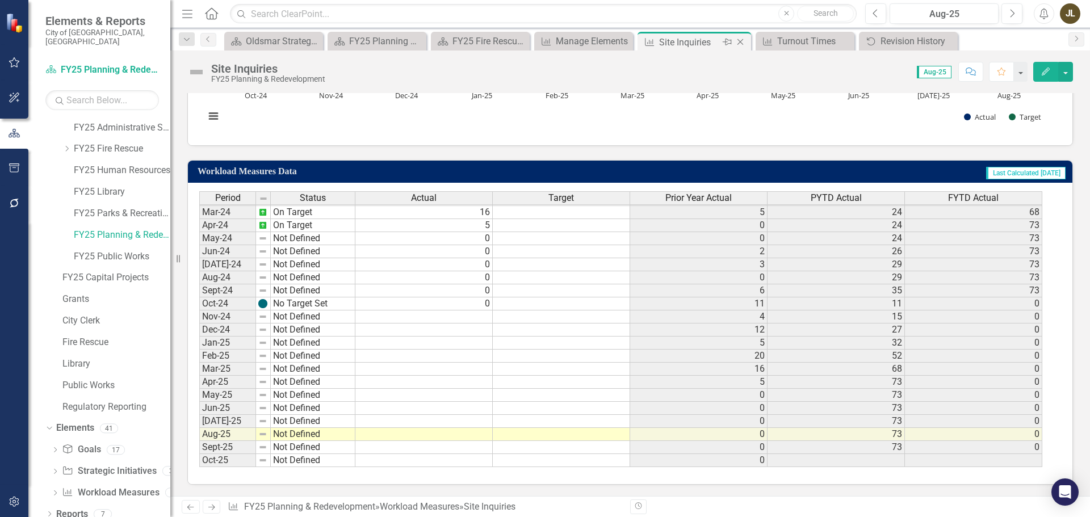
click at [738, 44] on icon "Close" at bounding box center [739, 41] width 11 height 9
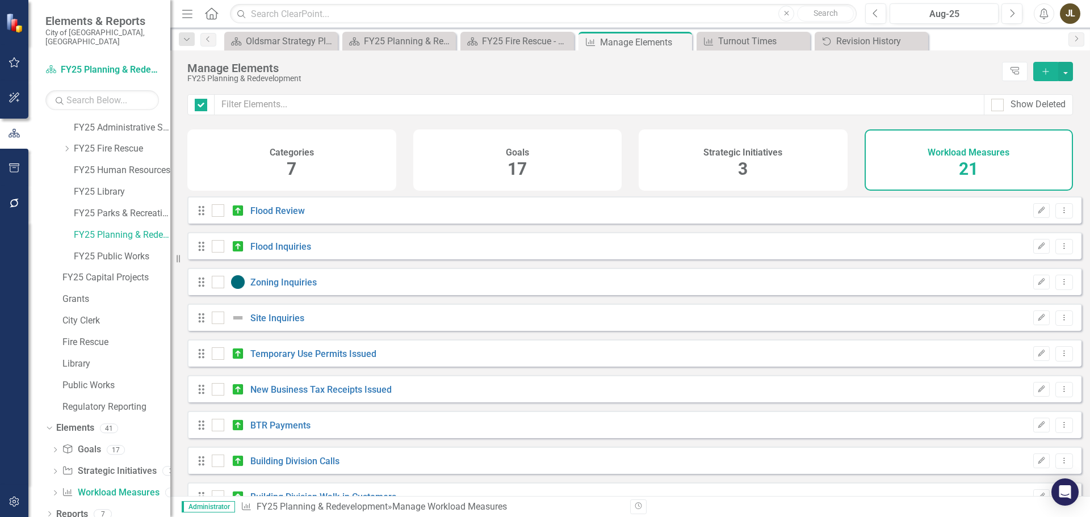
checkbox input "false"
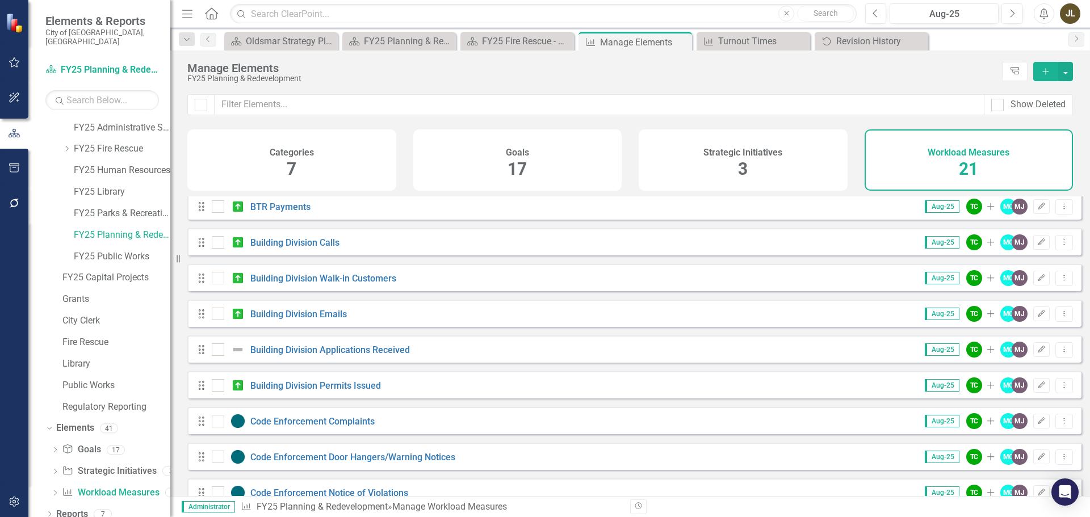
scroll to position [284, 0]
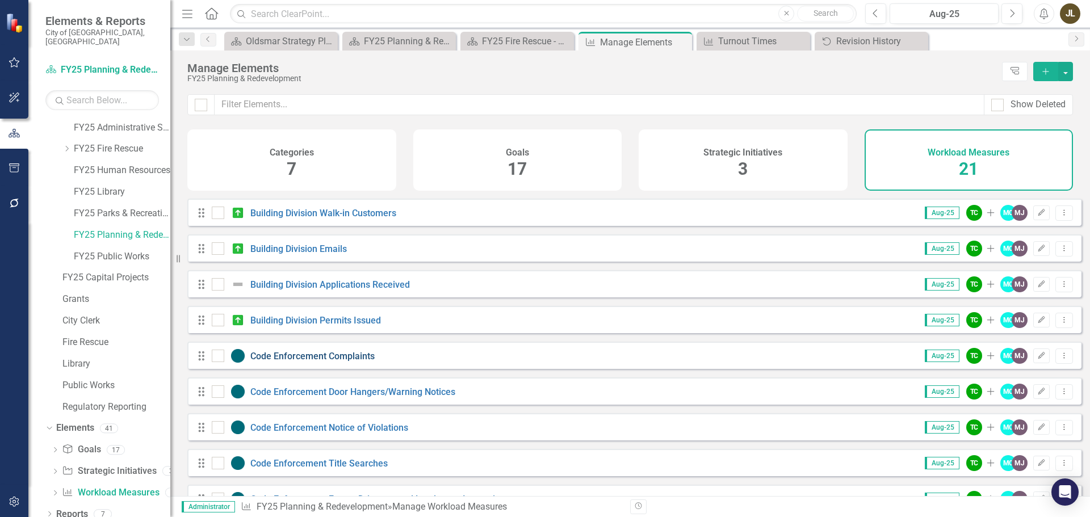
click at [362, 362] on link "Code Enforcement Complaints" at bounding box center [312, 356] width 124 height 11
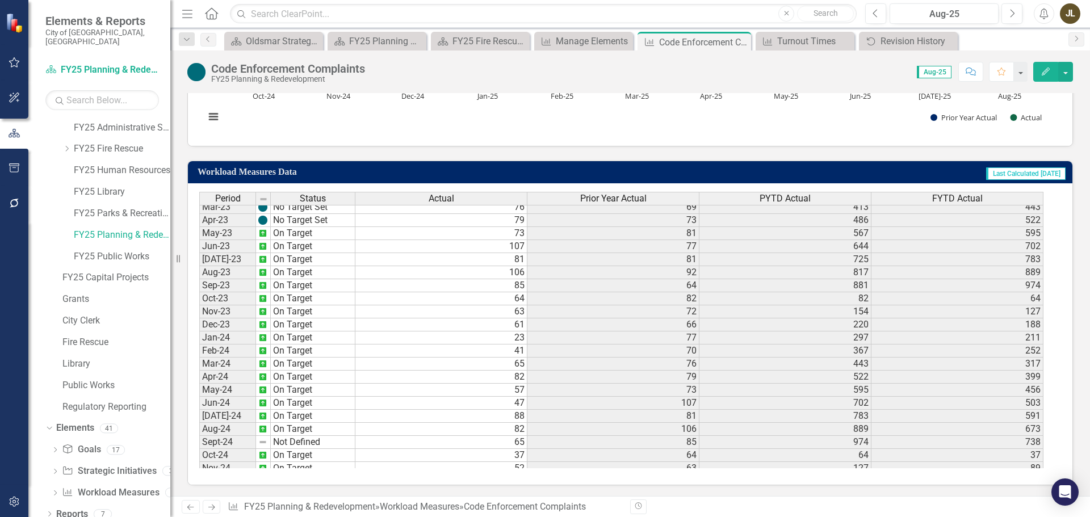
scroll to position [378, 0]
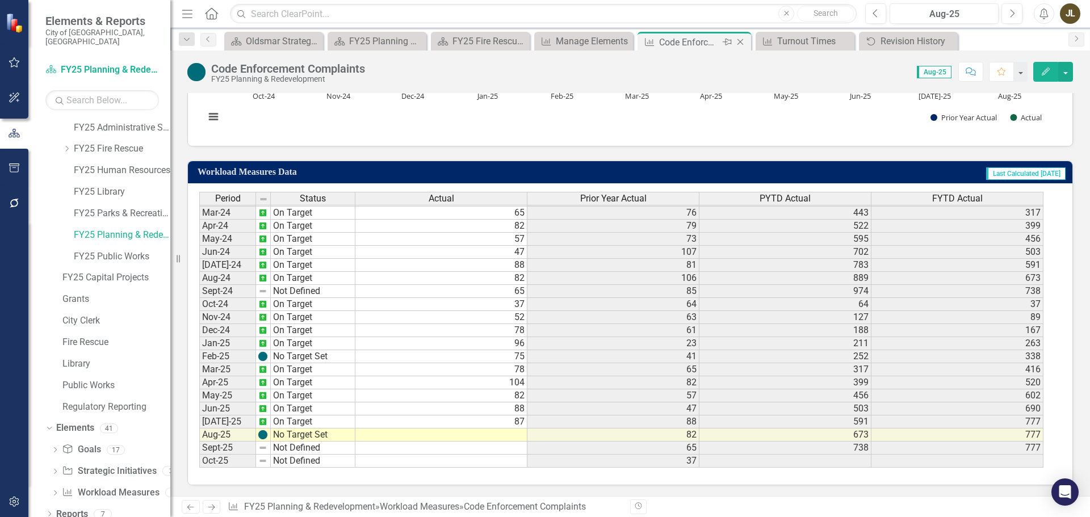
click at [742, 40] on icon "Close" at bounding box center [739, 41] width 11 height 9
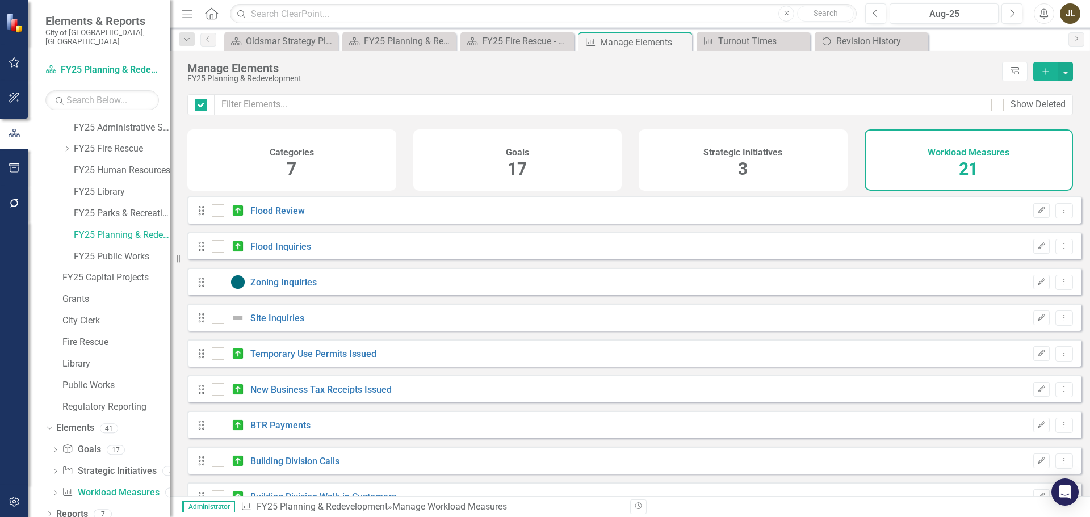
checkbox input "false"
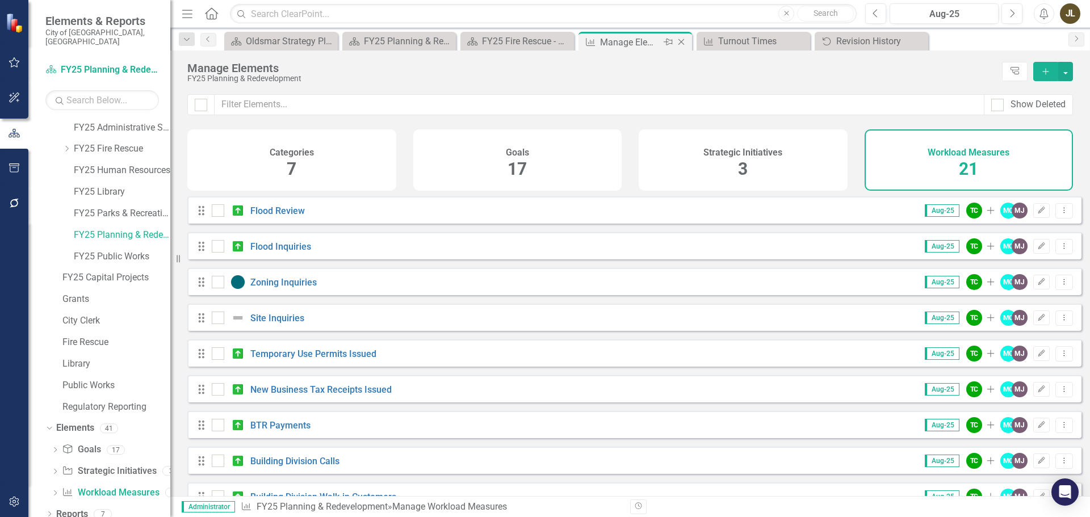
click at [684, 39] on icon "Close" at bounding box center [680, 41] width 11 height 9
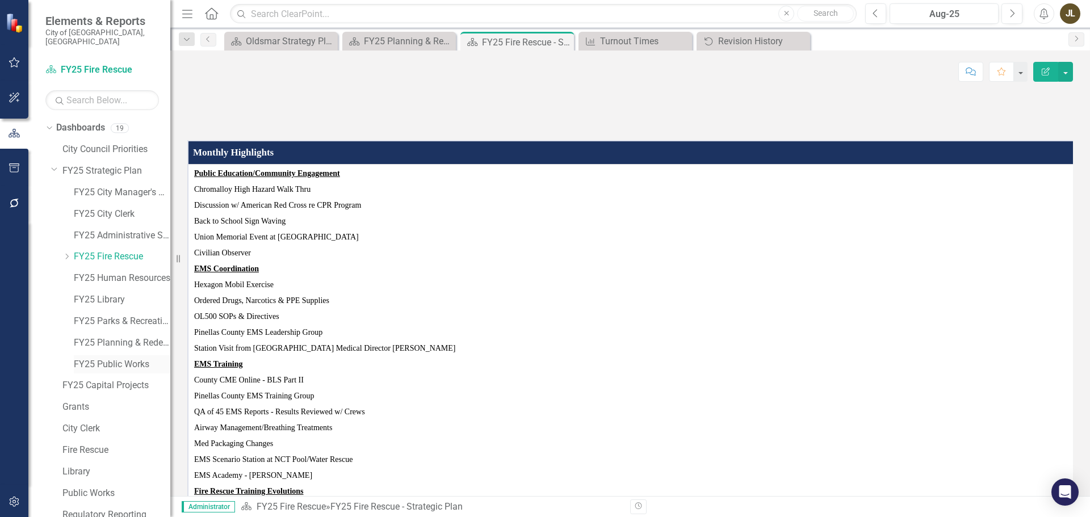
click at [99, 358] on link "FY25 Public Works" at bounding box center [122, 364] width 96 height 13
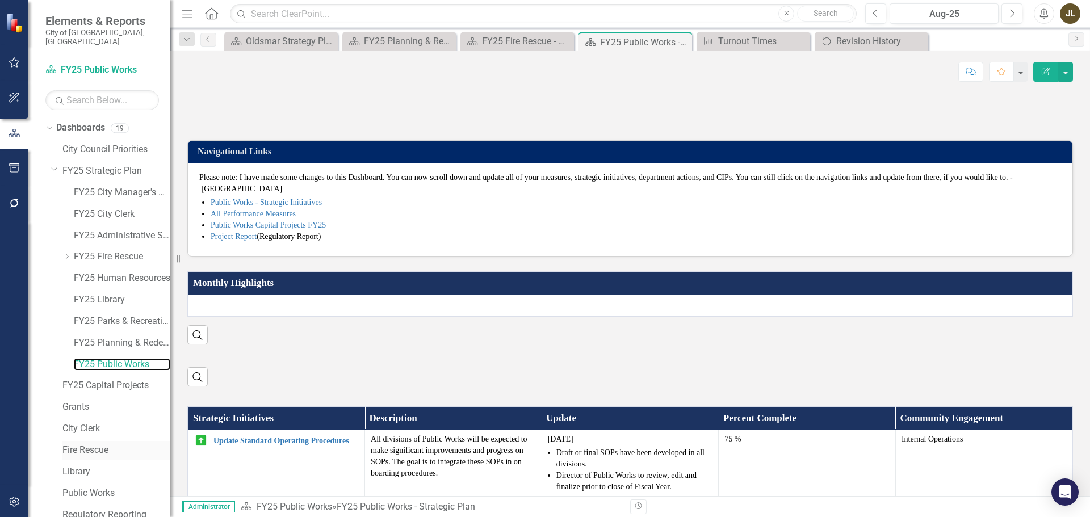
scroll to position [108, 0]
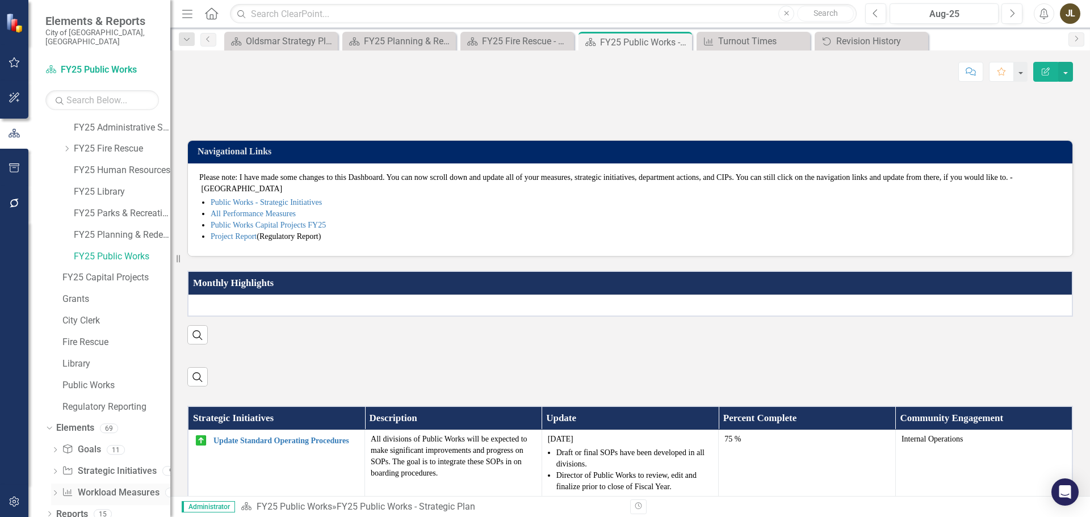
click at [107, 484] on div "Workload Measures Workload Measures" at bounding box center [110, 493] width 97 height 19
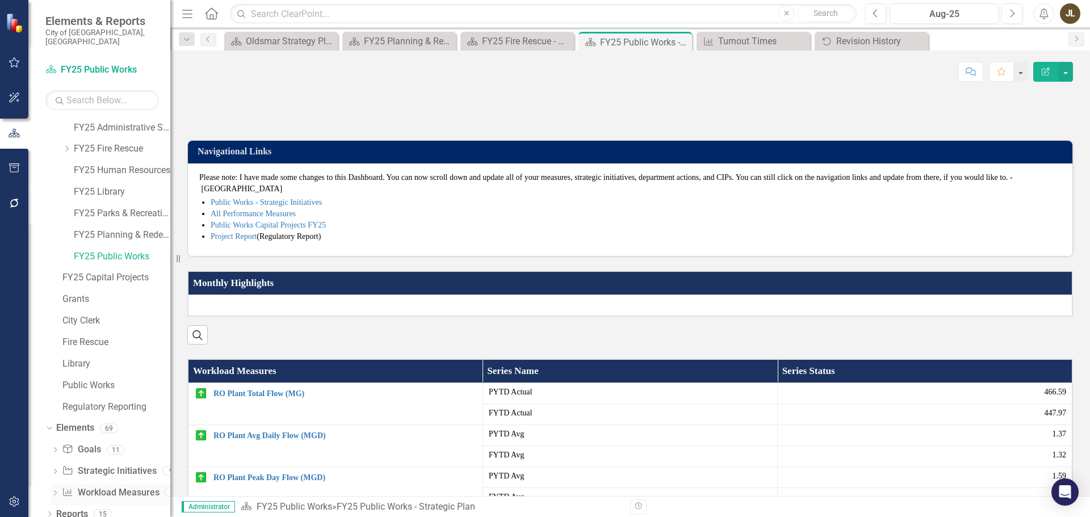
click at [107, 486] on link "Workload Measures Workload Measures" at bounding box center [110, 492] width 97 height 13
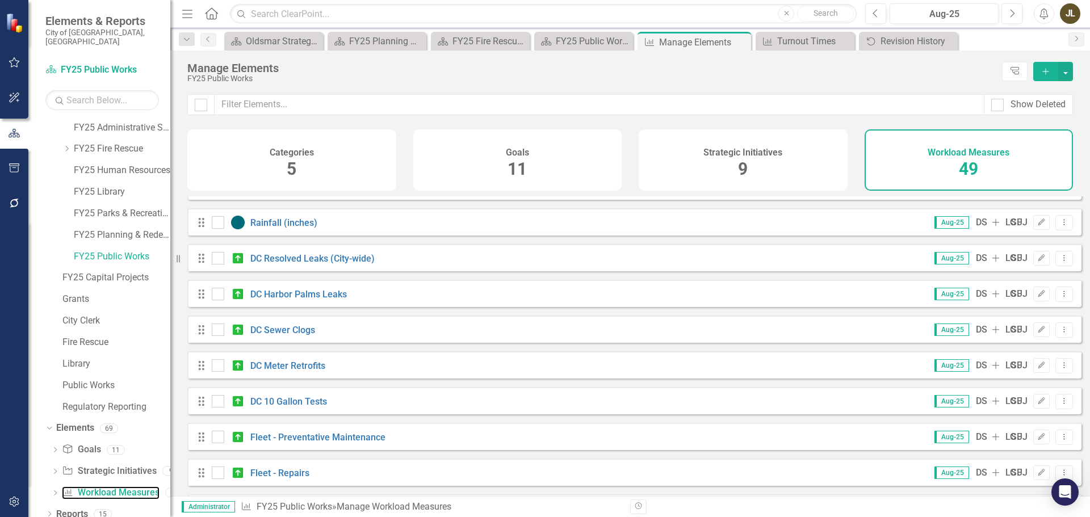
scroll to position [397, 0]
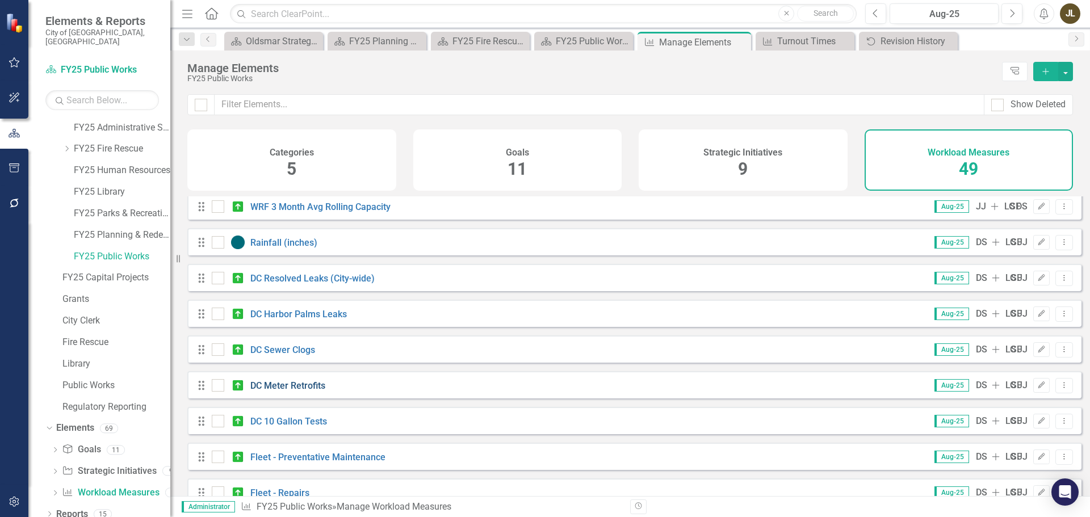
click at [300, 391] on link "DC Meter Retrofits" at bounding box center [287, 385] width 75 height 11
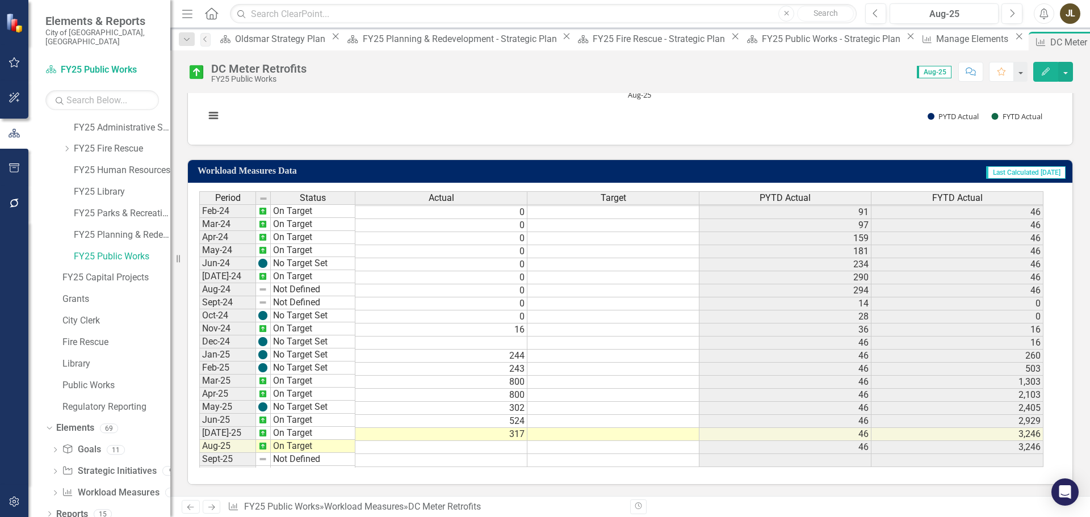
scroll to position [378, 0]
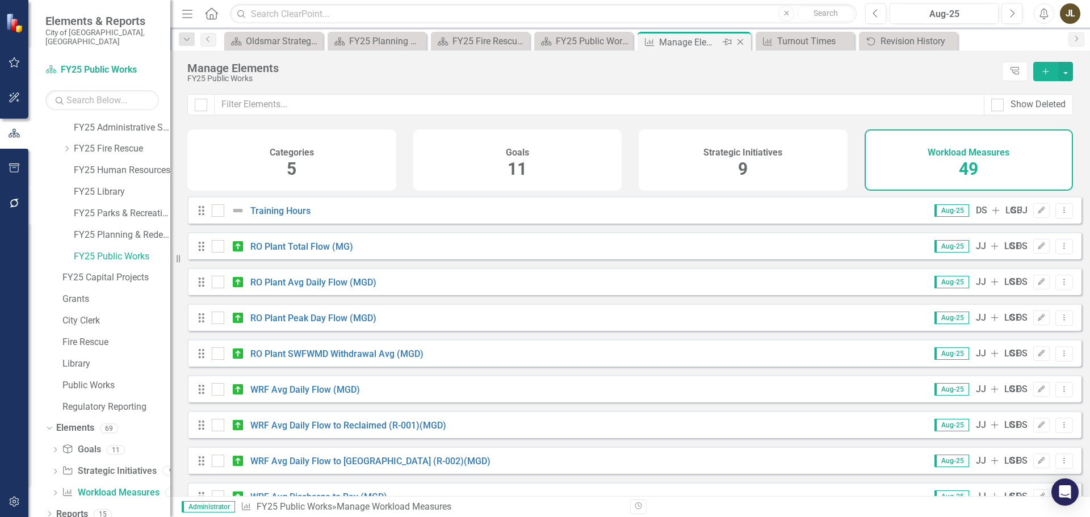
click at [741, 41] on icon at bounding box center [740, 42] width 6 height 6
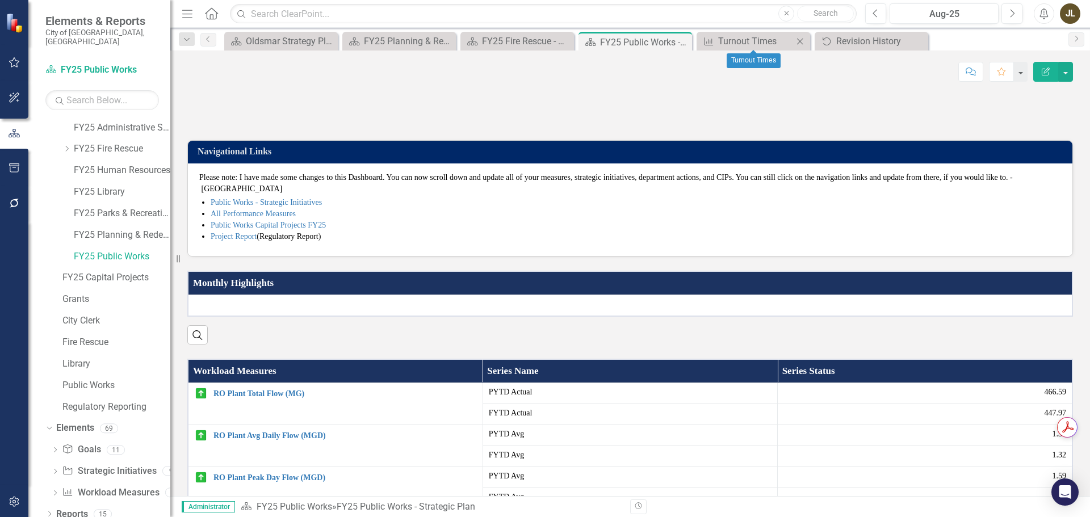
click at [800, 39] on icon "Close" at bounding box center [799, 41] width 11 height 9
